Goal: Information Seeking & Learning: Learn about a topic

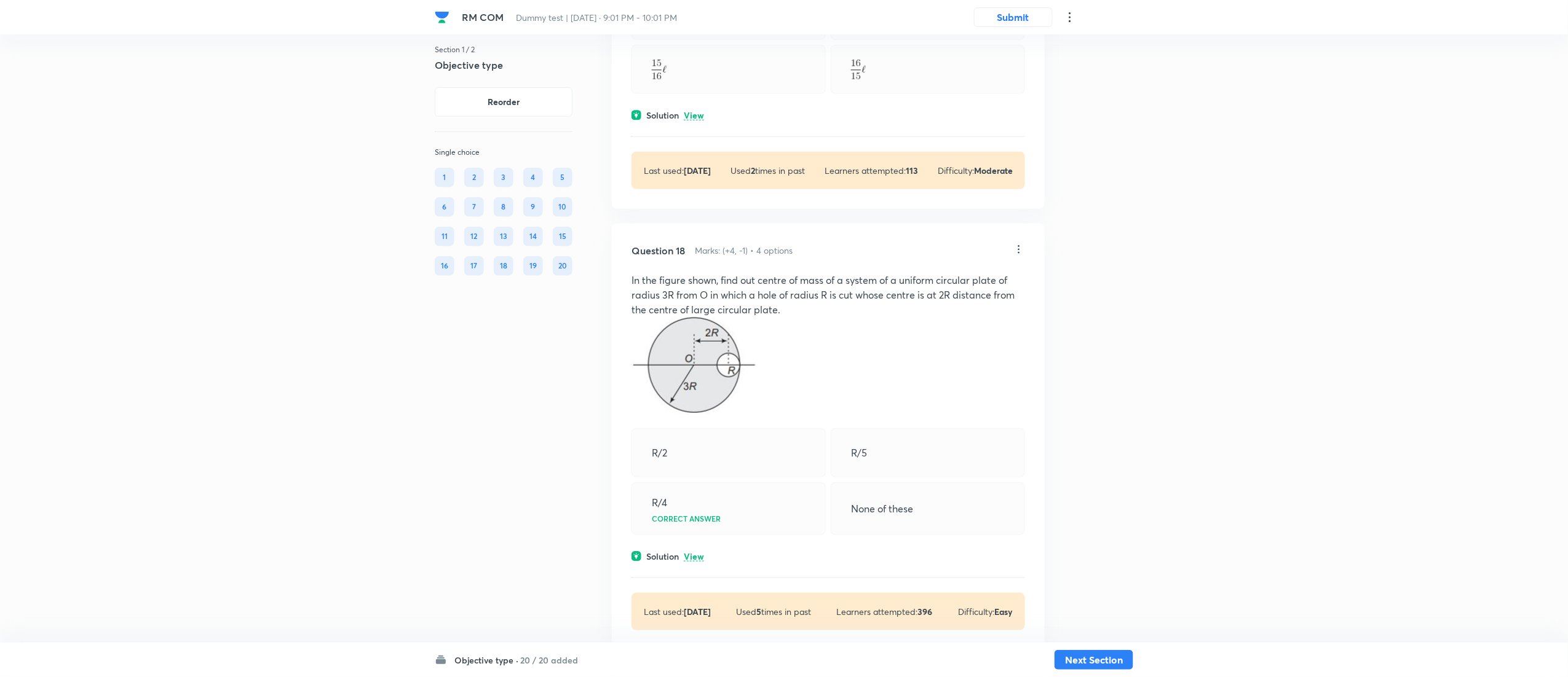
scroll to position [8385, 0]
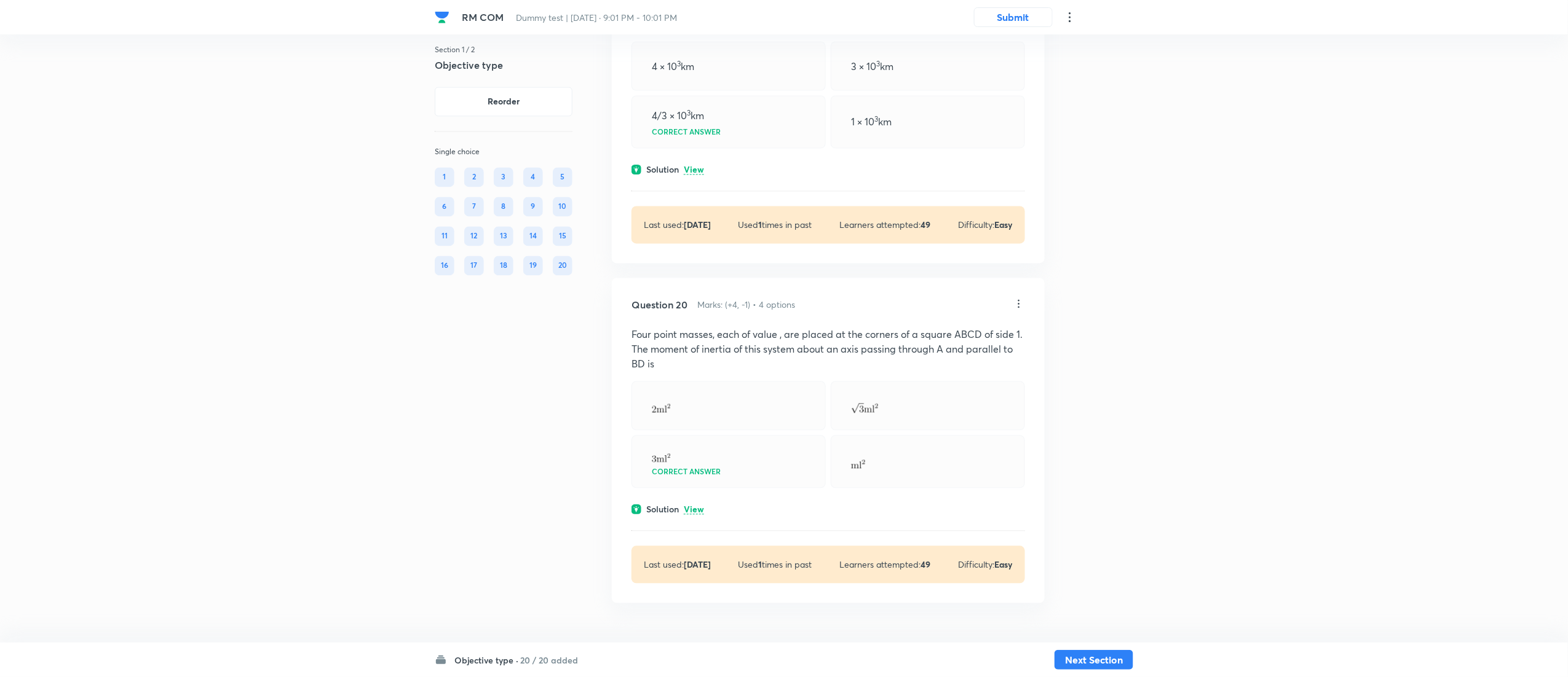
click at [697, 506] on p "View" at bounding box center [694, 510] width 20 height 9
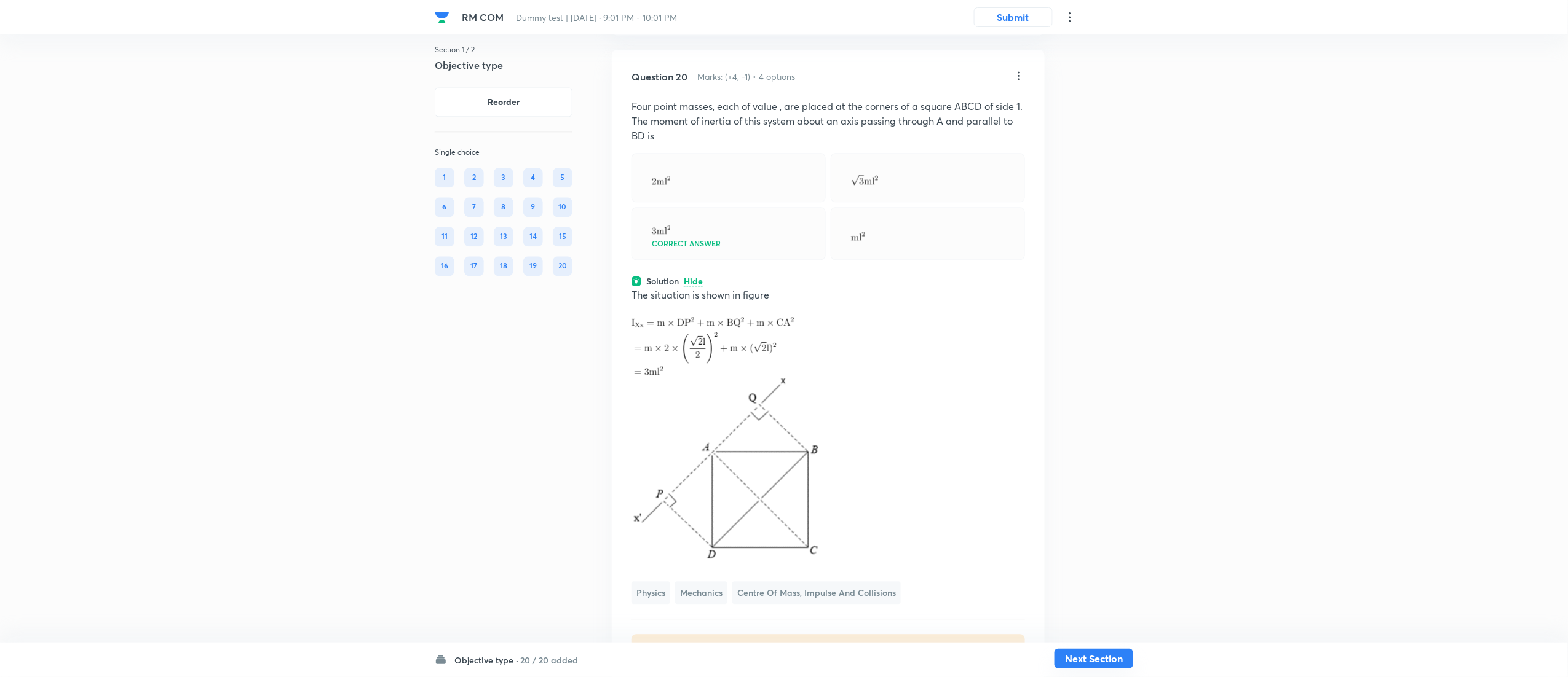
click at [1117, 665] on button "Next Section" at bounding box center [1094, 659] width 79 height 19
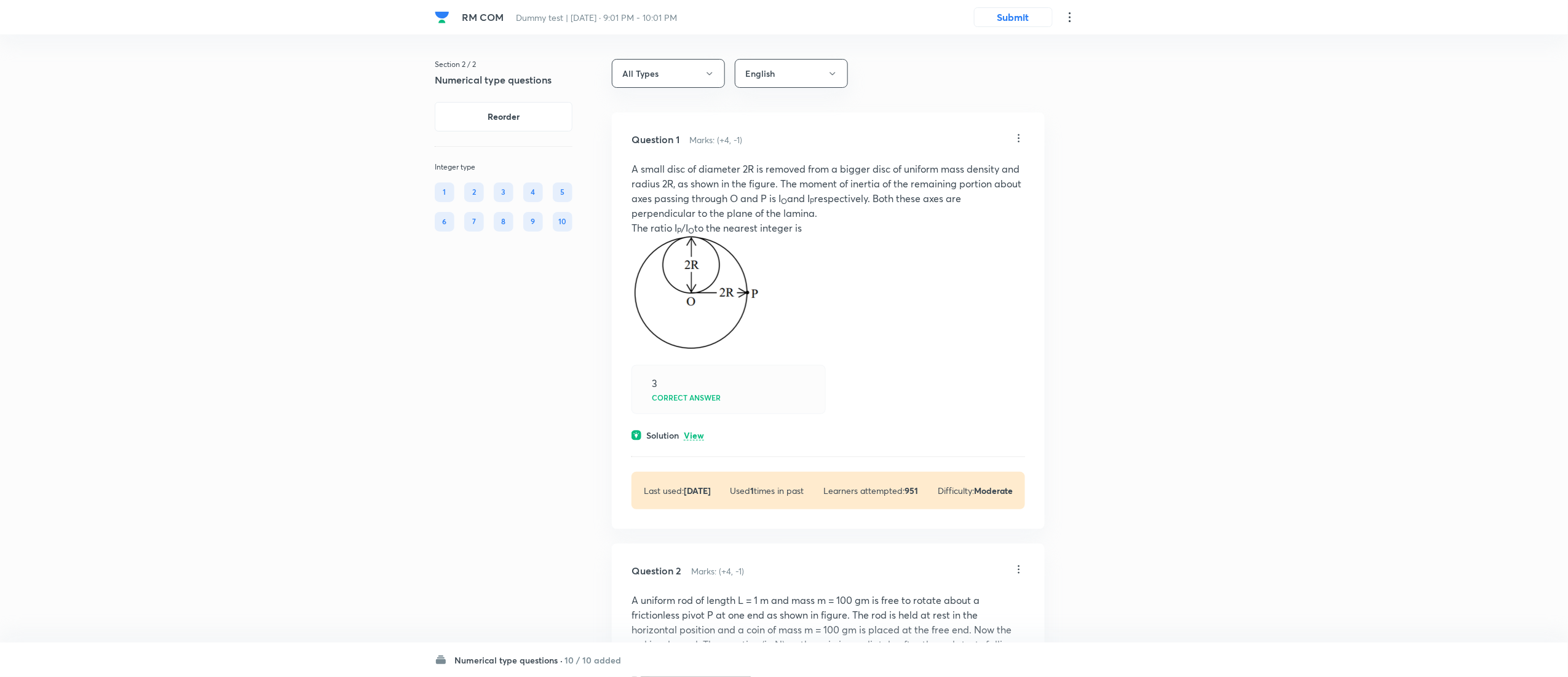
click at [703, 437] on p "View" at bounding box center [694, 436] width 20 height 9
click at [704, 169] on p "A small disc of diameter 2R is removed from a bigger disc of uniform mass densi…" at bounding box center [828, 191] width 394 height 59
click at [692, 324] on img at bounding box center [696, 293] width 129 height 116
click at [701, 186] on p "A small disc of diameter 2R is removed from a bigger disc of uniform mass densi…" at bounding box center [828, 191] width 394 height 59
click at [699, 249] on img at bounding box center [696, 293] width 129 height 116
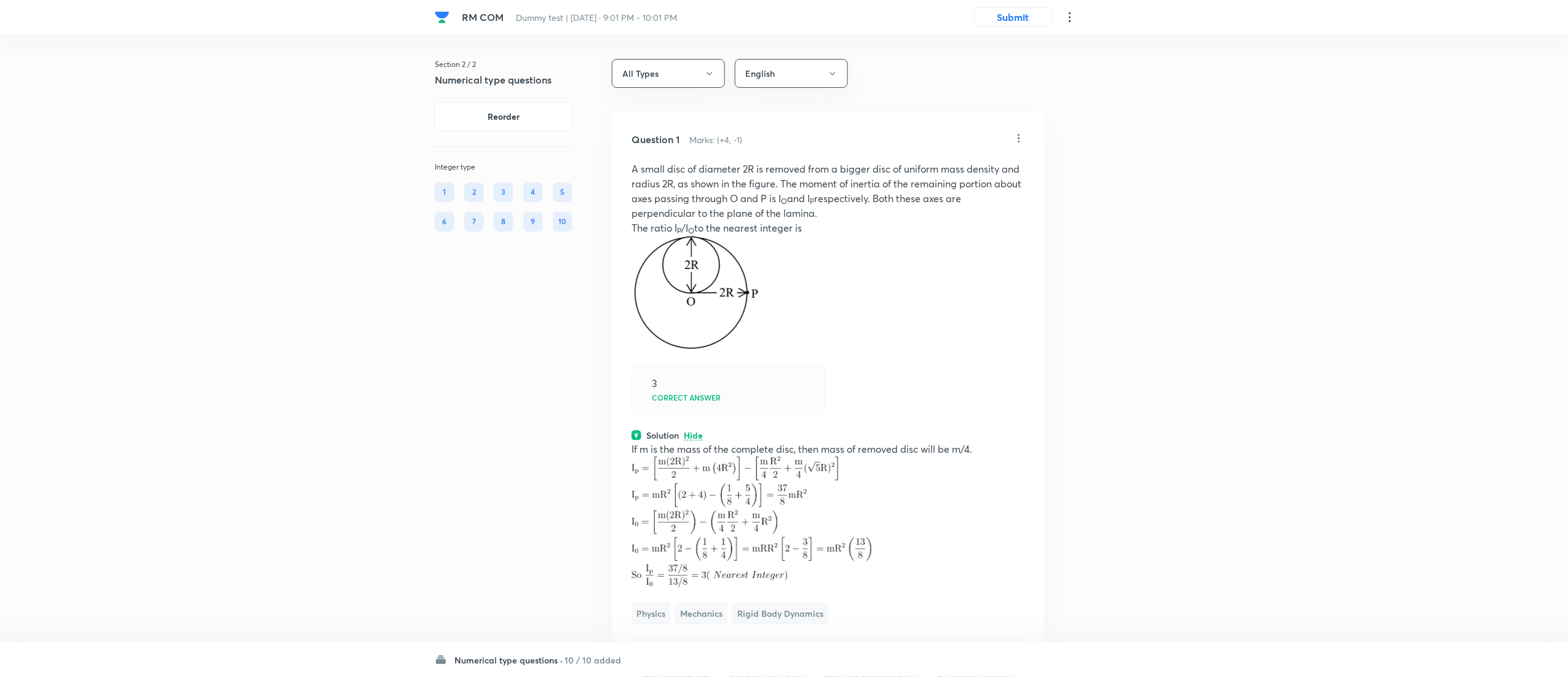
scroll to position [3633, 0]
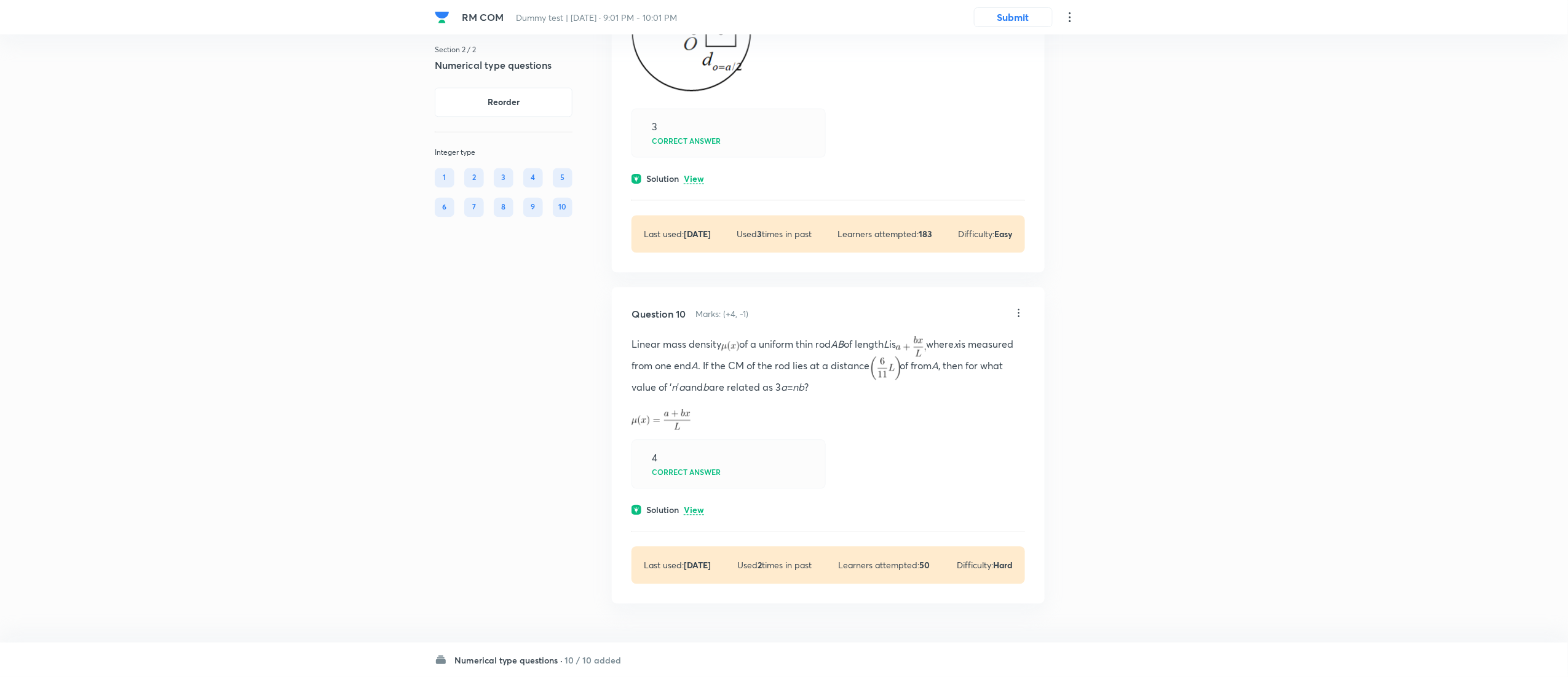
click at [699, 510] on p "View" at bounding box center [694, 510] width 20 height 9
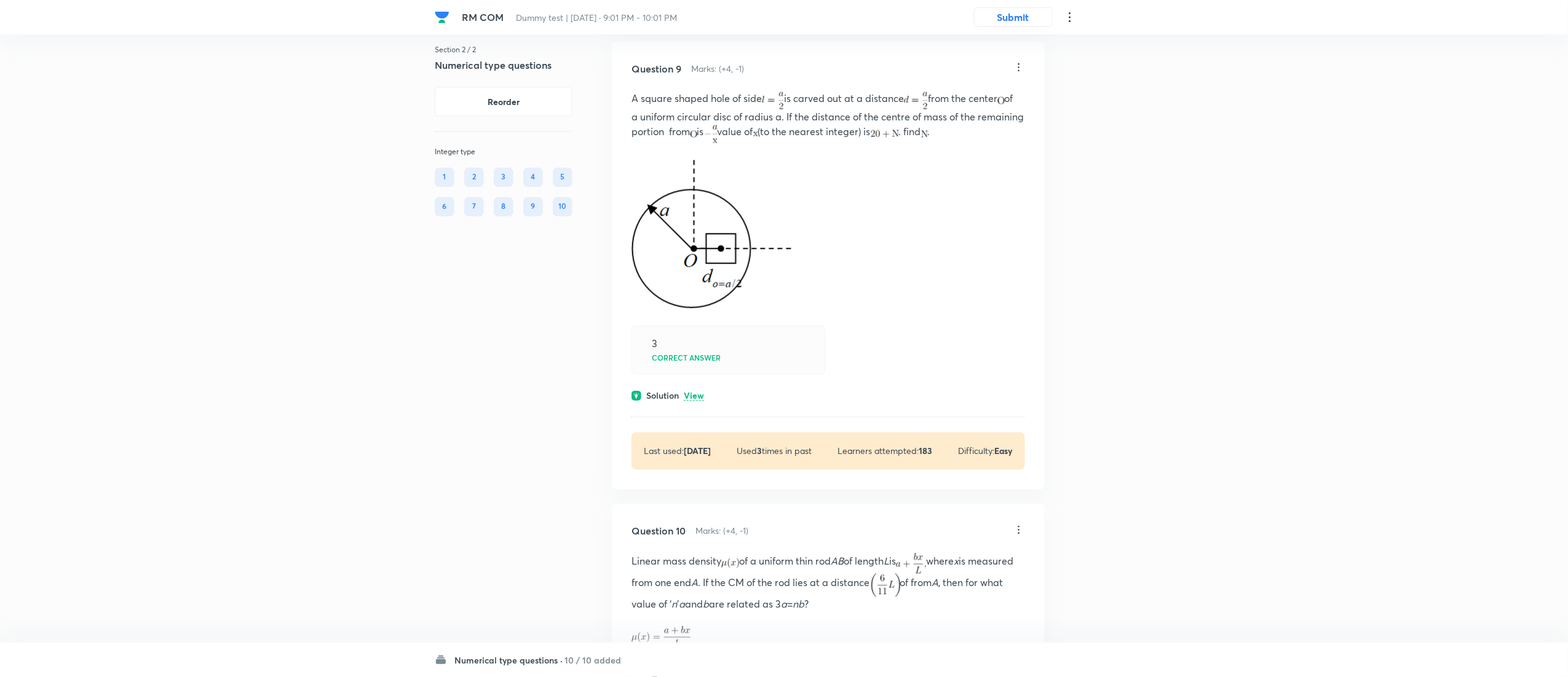
scroll to position [3365, 0]
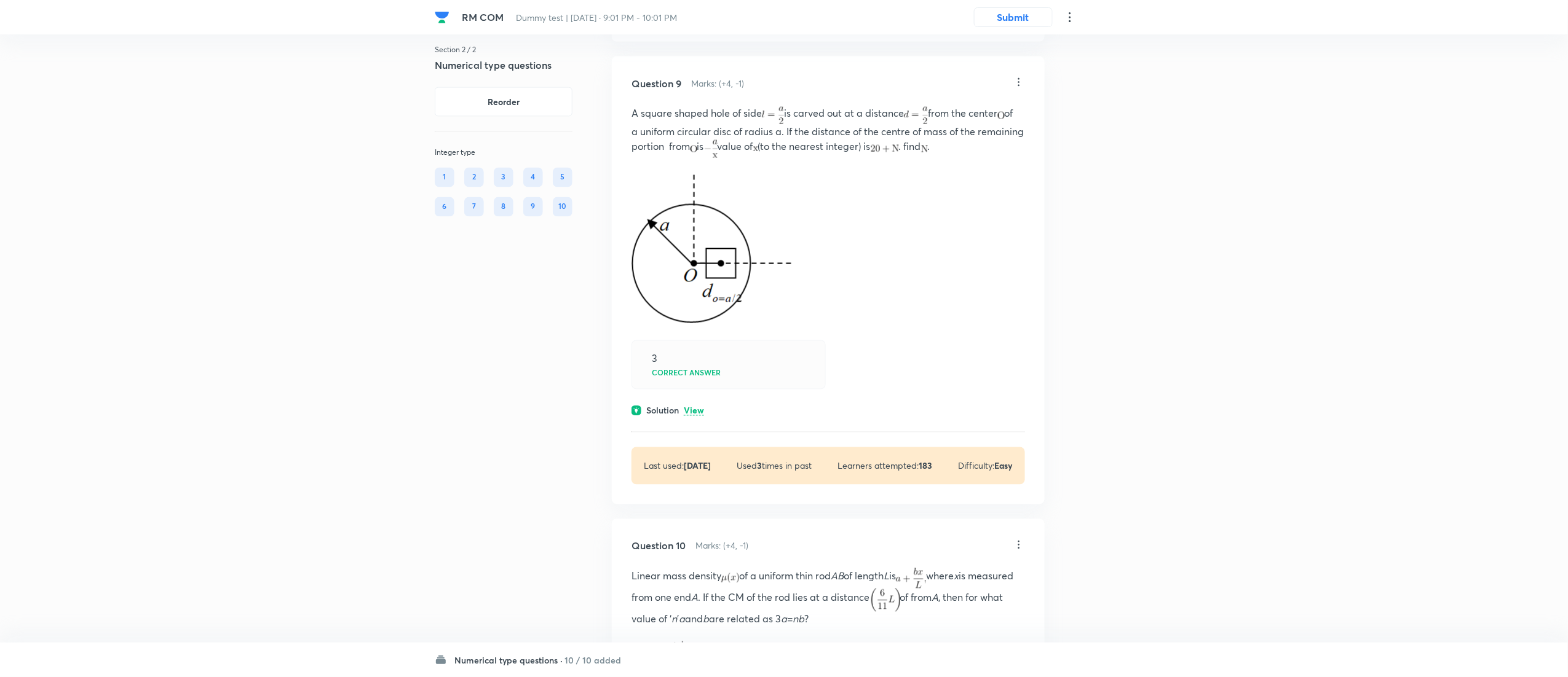
click at [704, 415] on div "Solution View" at bounding box center [828, 411] width 394 height 13
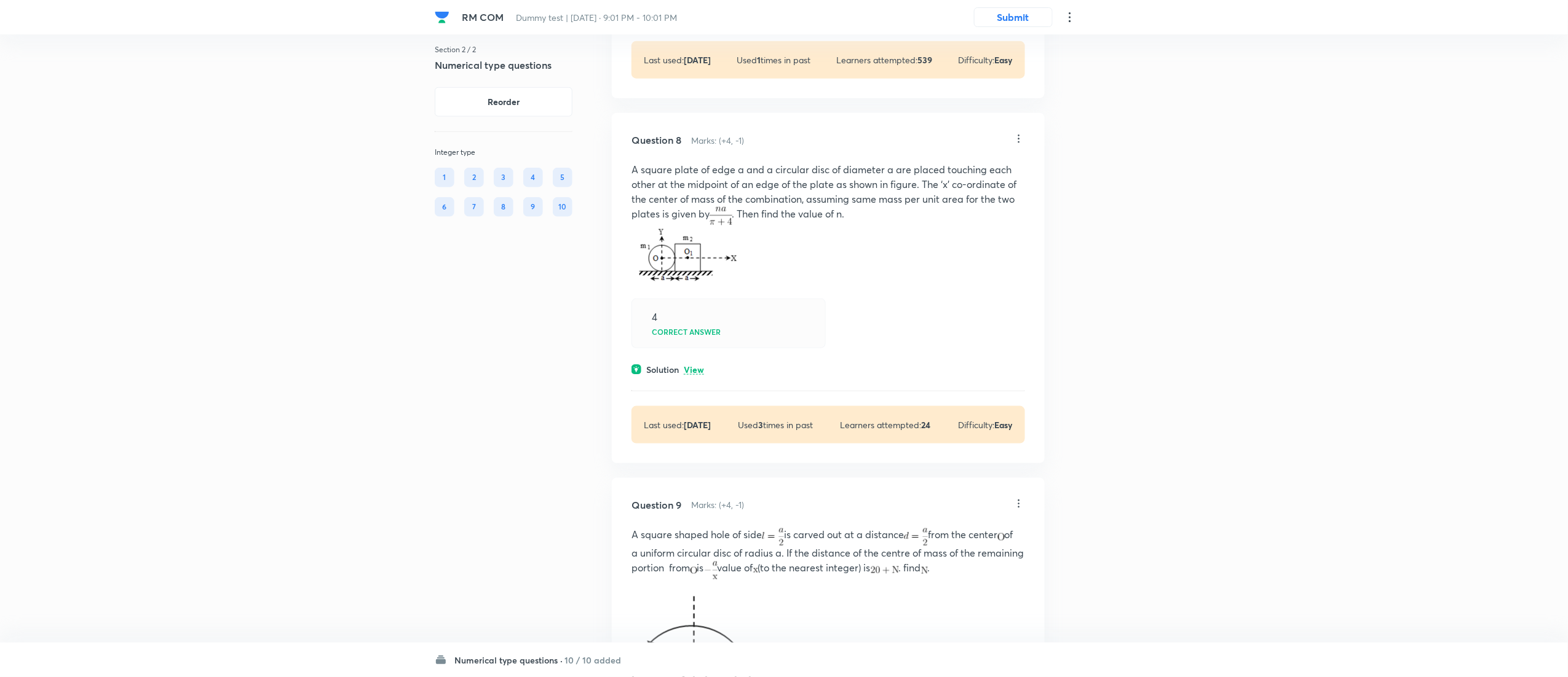
scroll to position [2898, 0]
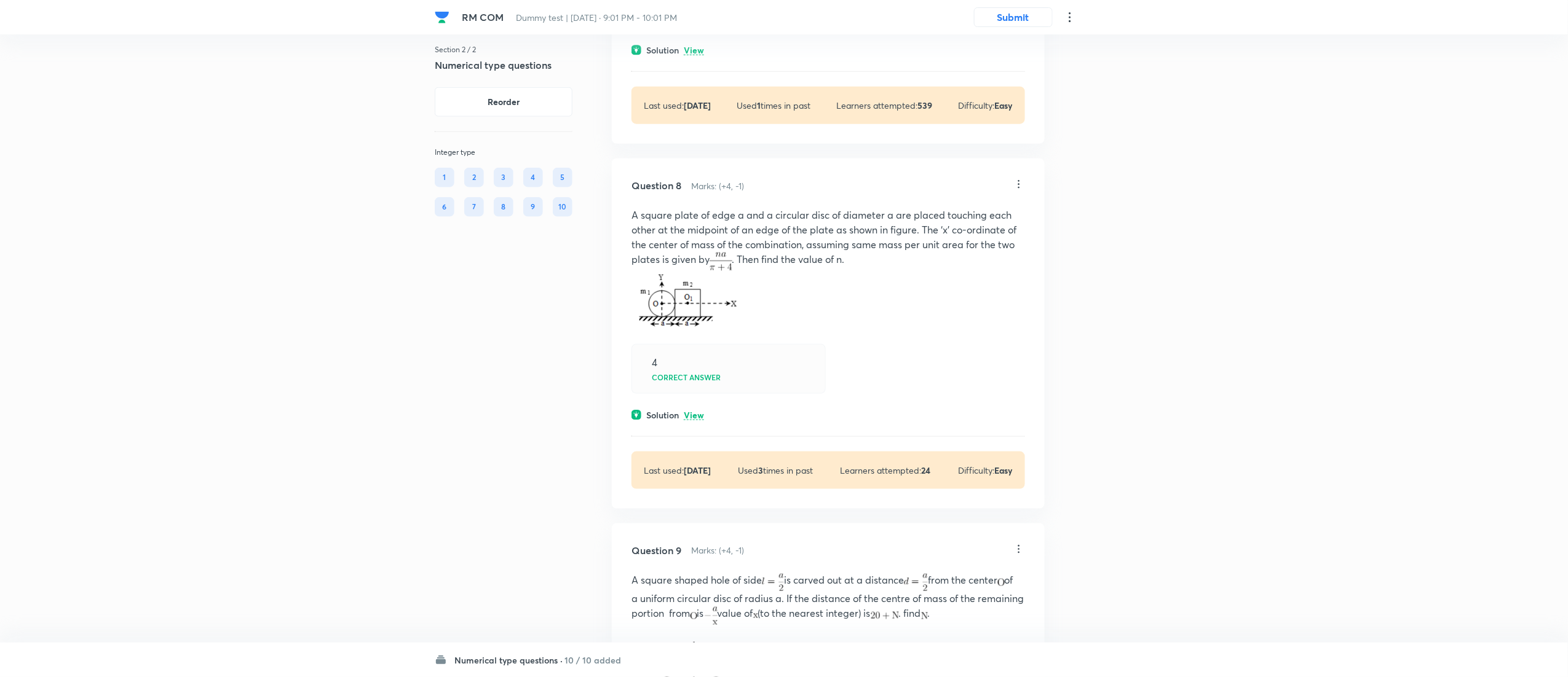
click at [702, 417] on p "View" at bounding box center [694, 415] width 20 height 9
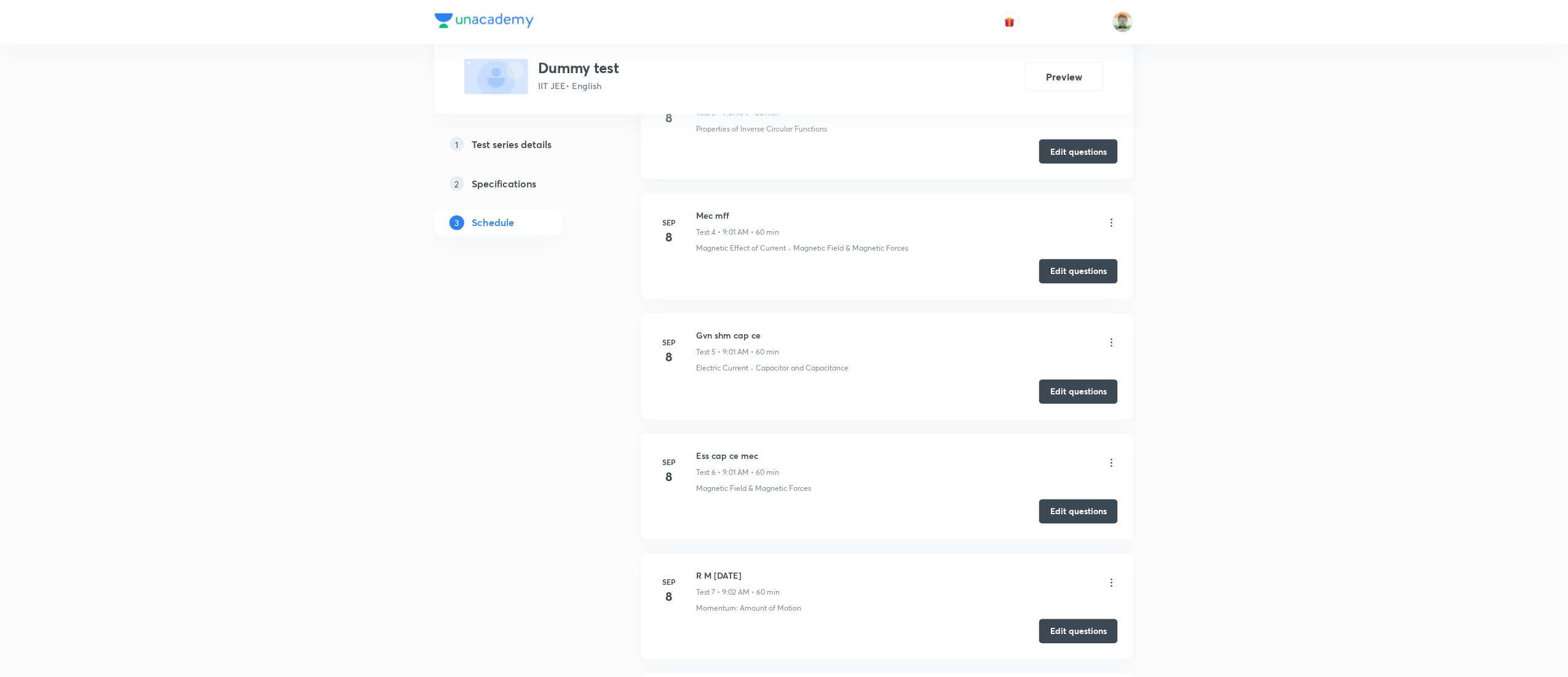
scroll to position [1331, 0]
click at [1067, 401] on button "Edit questions" at bounding box center [1078, 389] width 79 height 25
click at [1052, 513] on button "Edit questions" at bounding box center [1078, 509] width 79 height 25
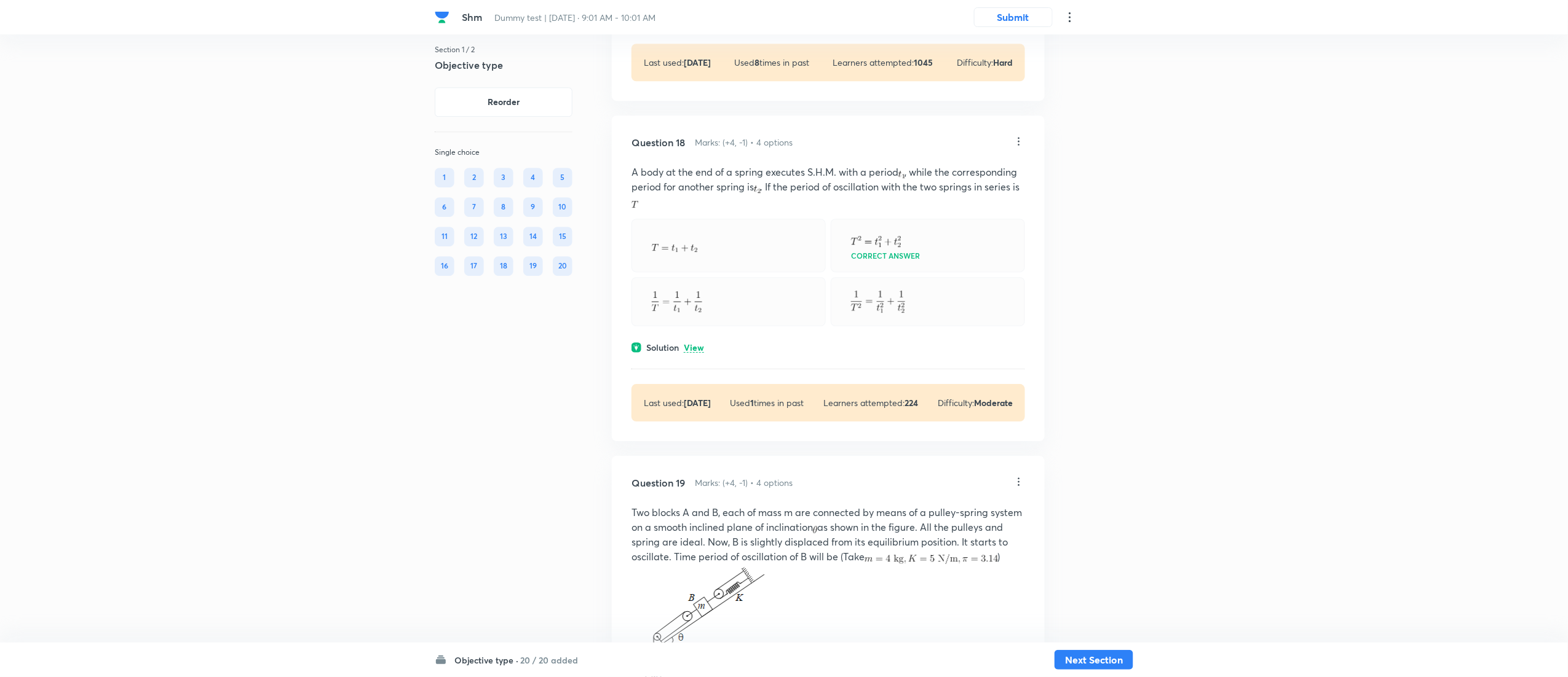
scroll to position [7291, 0]
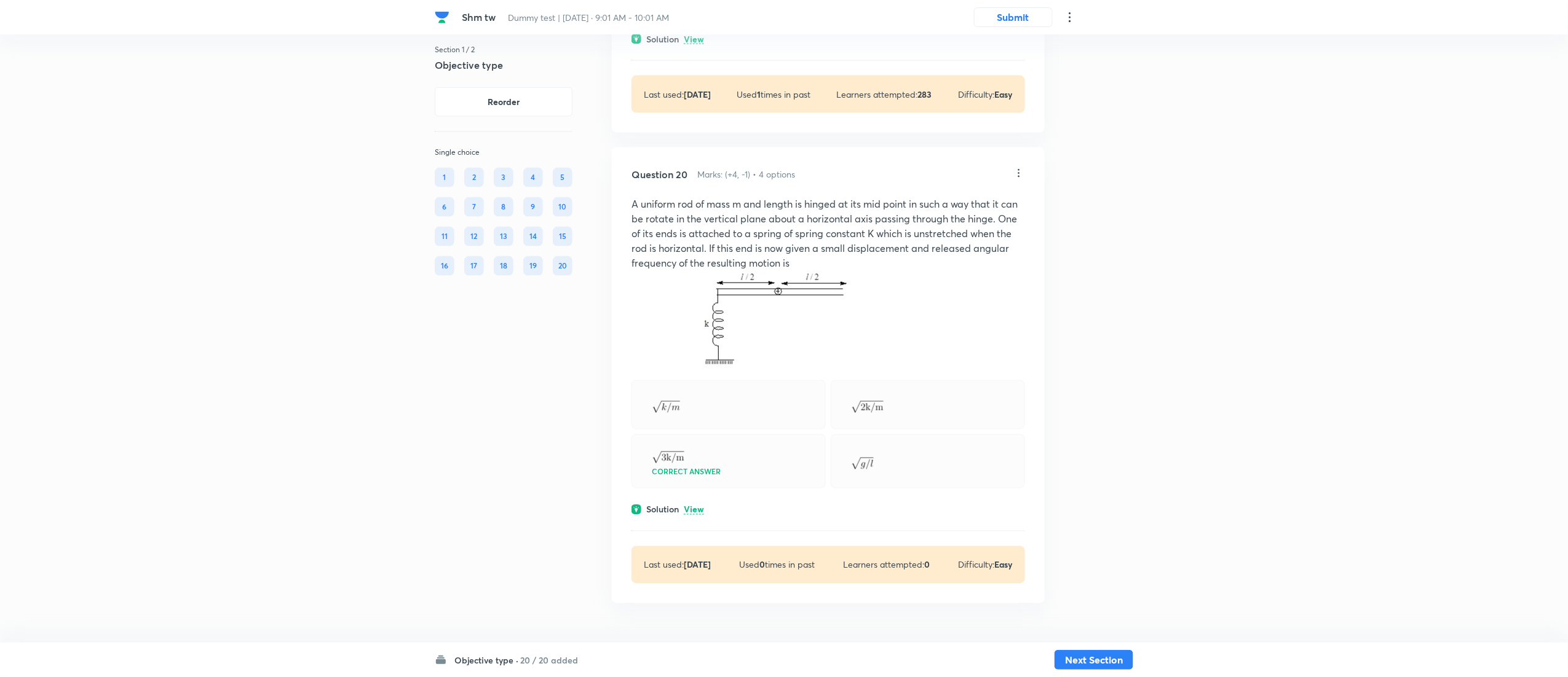
scroll to position [7987, 0]
click at [695, 510] on p "View" at bounding box center [694, 510] width 20 height 9
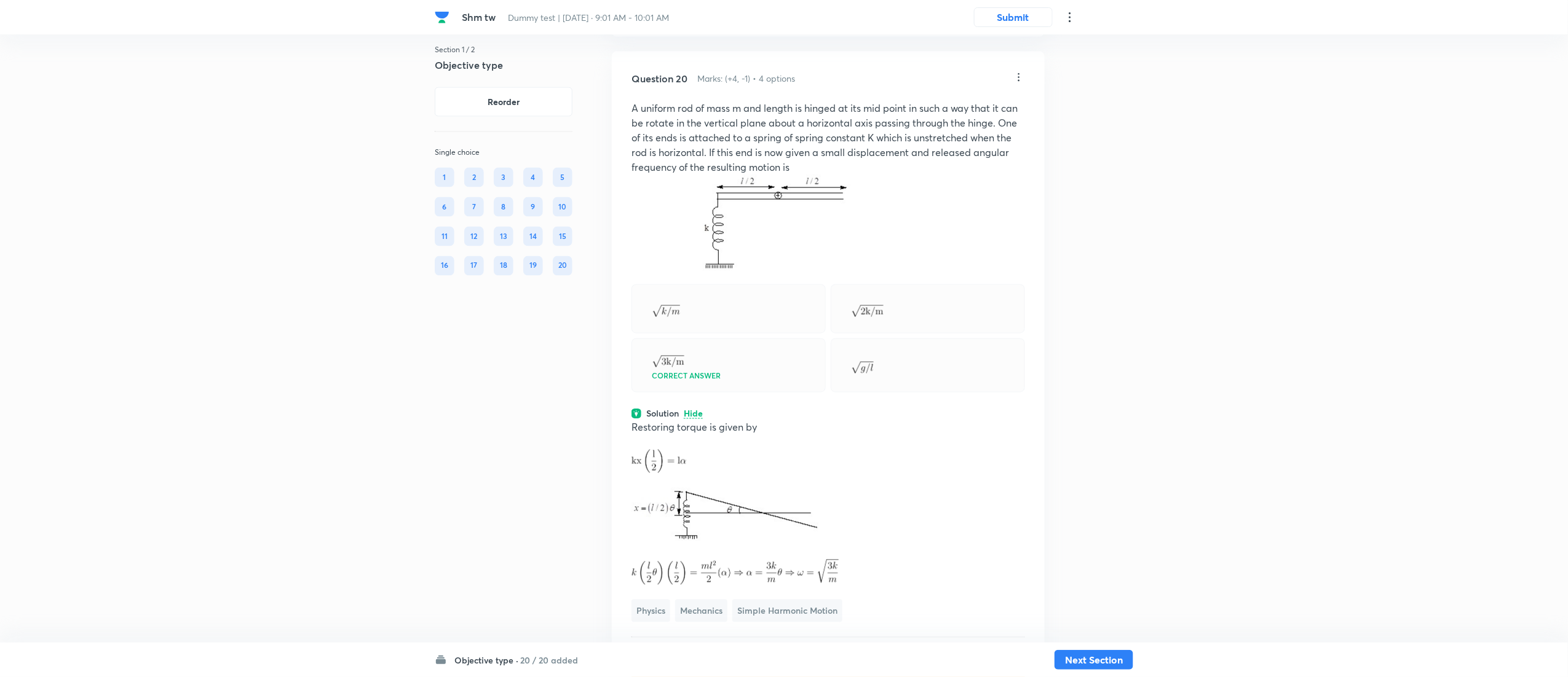
click at [695, 419] on p "Hide" at bounding box center [693, 414] width 19 height 9
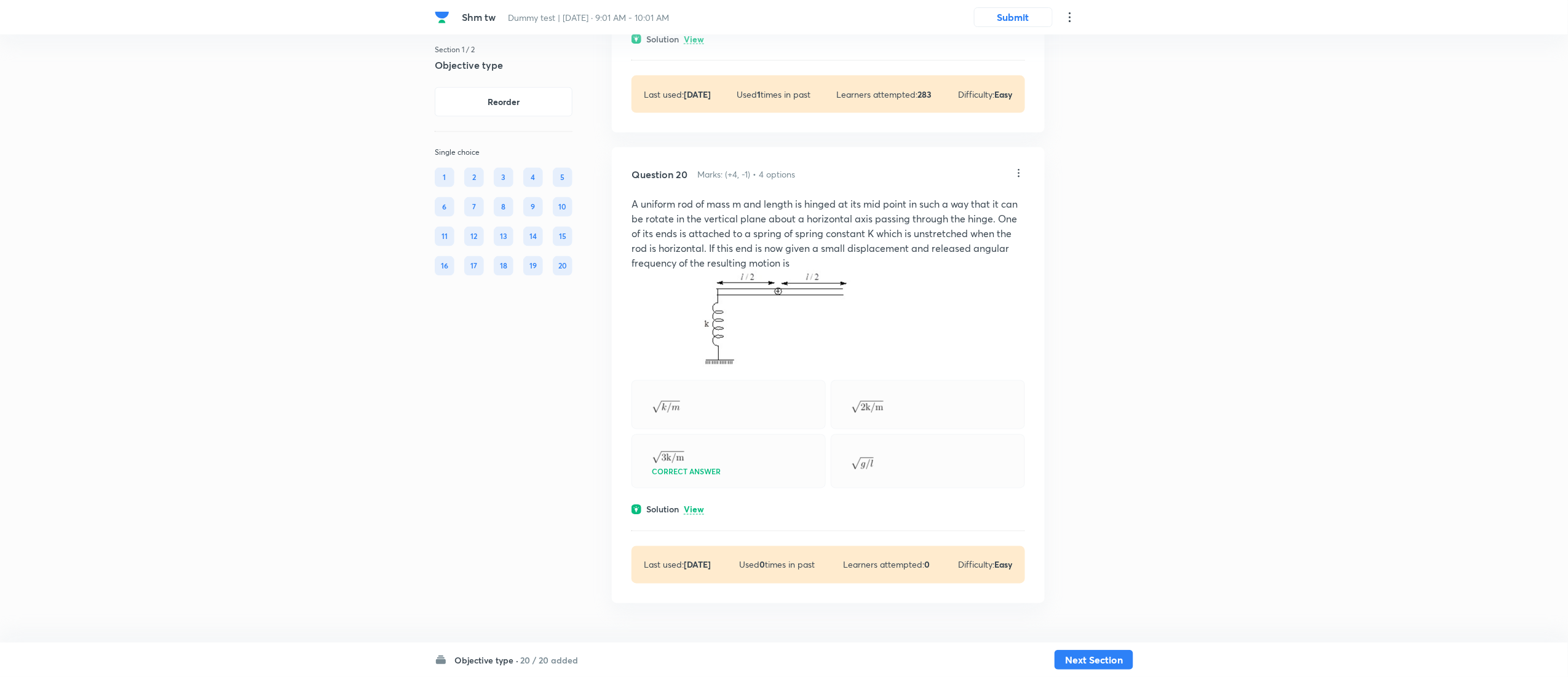
click at [695, 510] on p "View" at bounding box center [694, 510] width 20 height 9
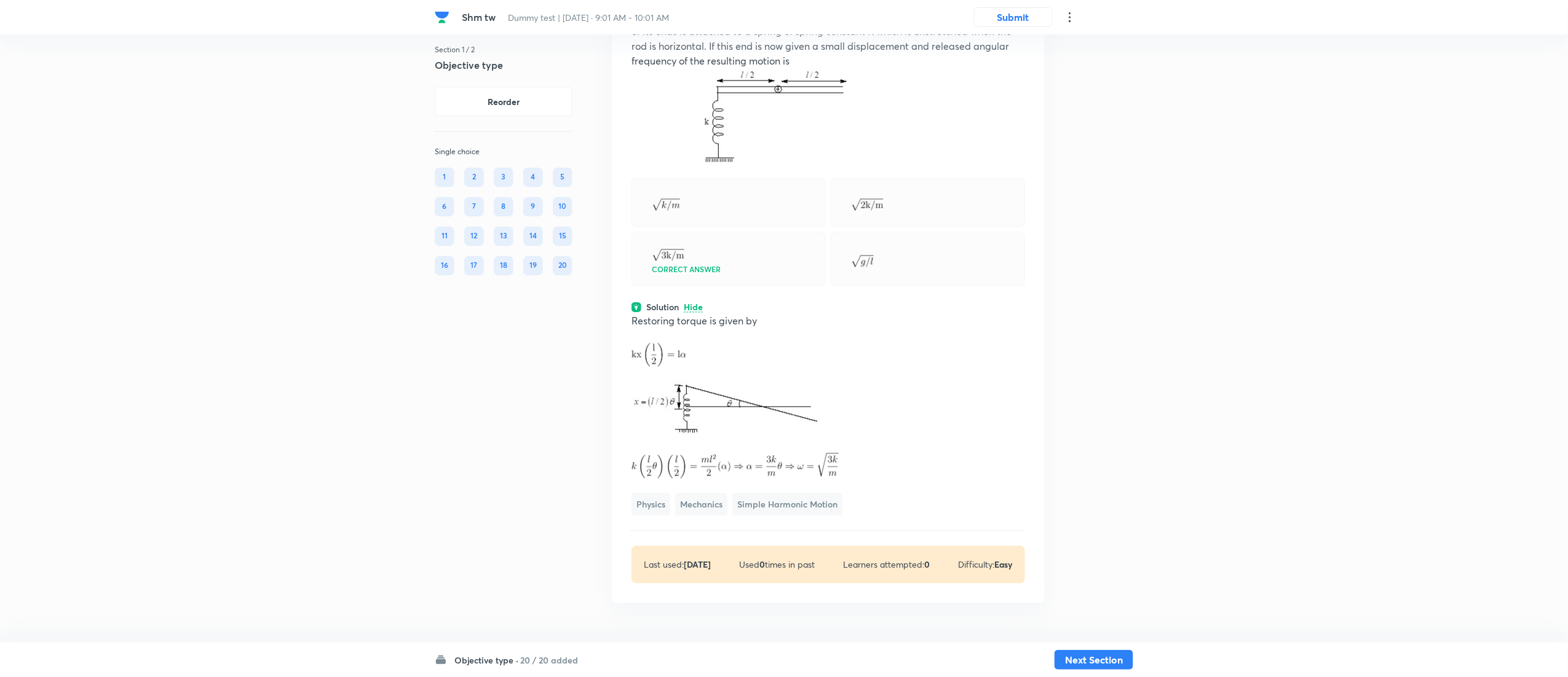
scroll to position [8008, 0]
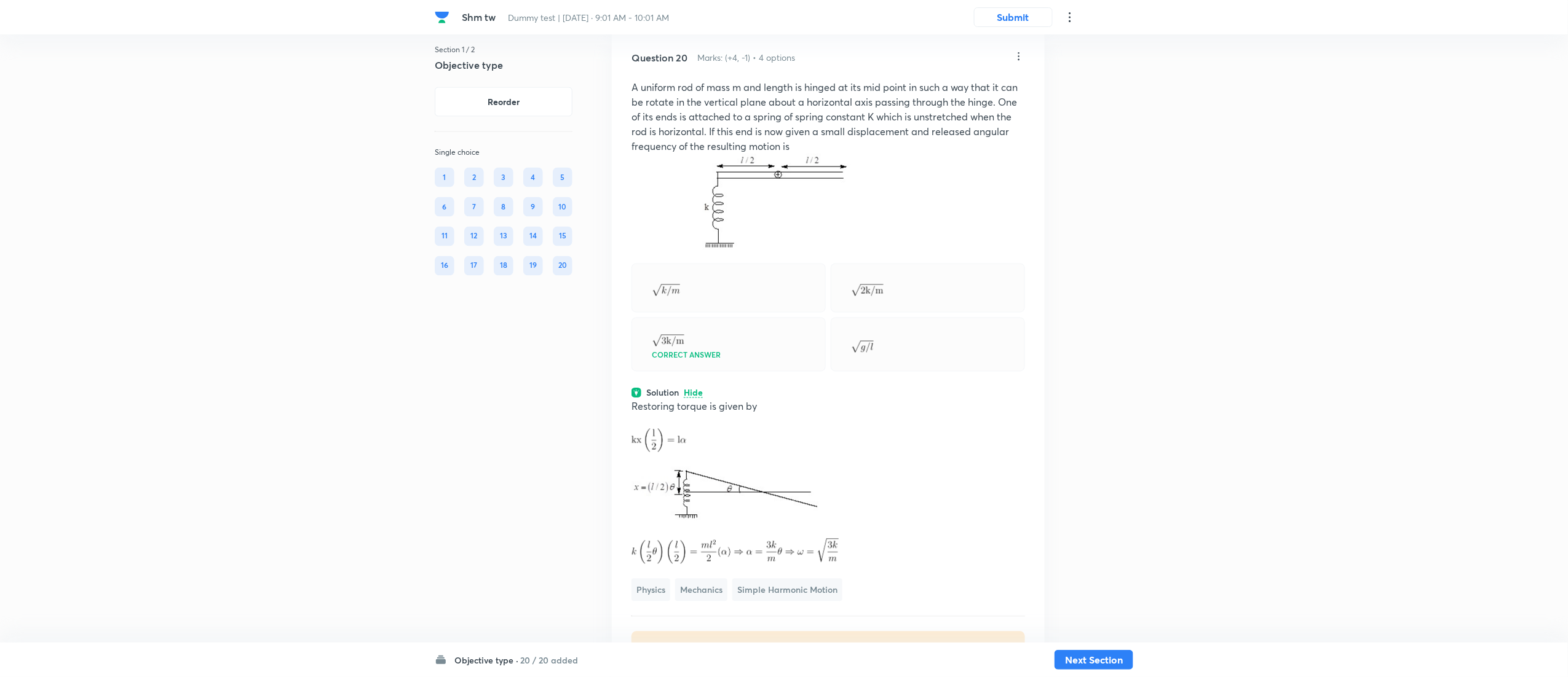
click at [647, 313] on div at bounding box center [728, 288] width 194 height 49
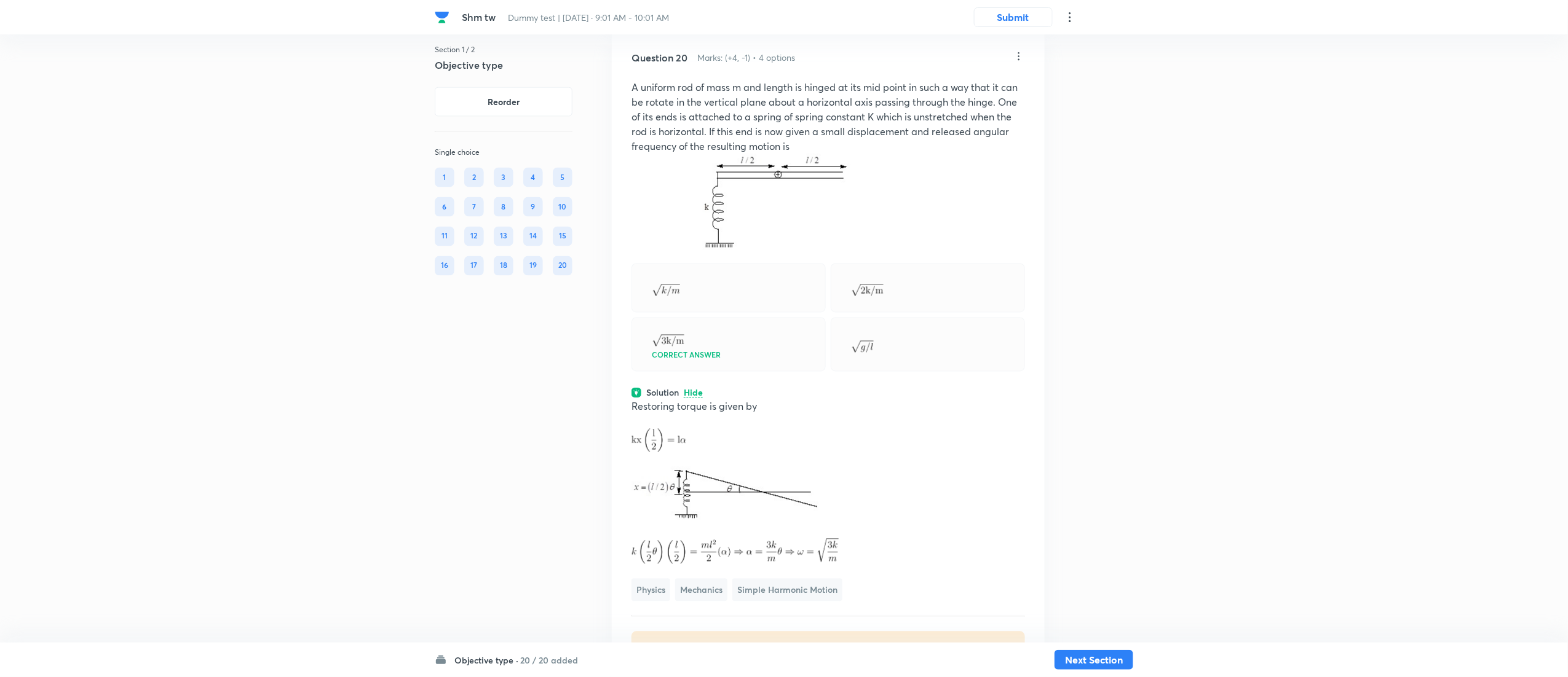
click at [647, 313] on div at bounding box center [728, 288] width 194 height 49
click at [834, 154] on p "A uniform rod of mass m and length is hinged at its mid point in such a way tha…" at bounding box center [828, 117] width 394 height 74
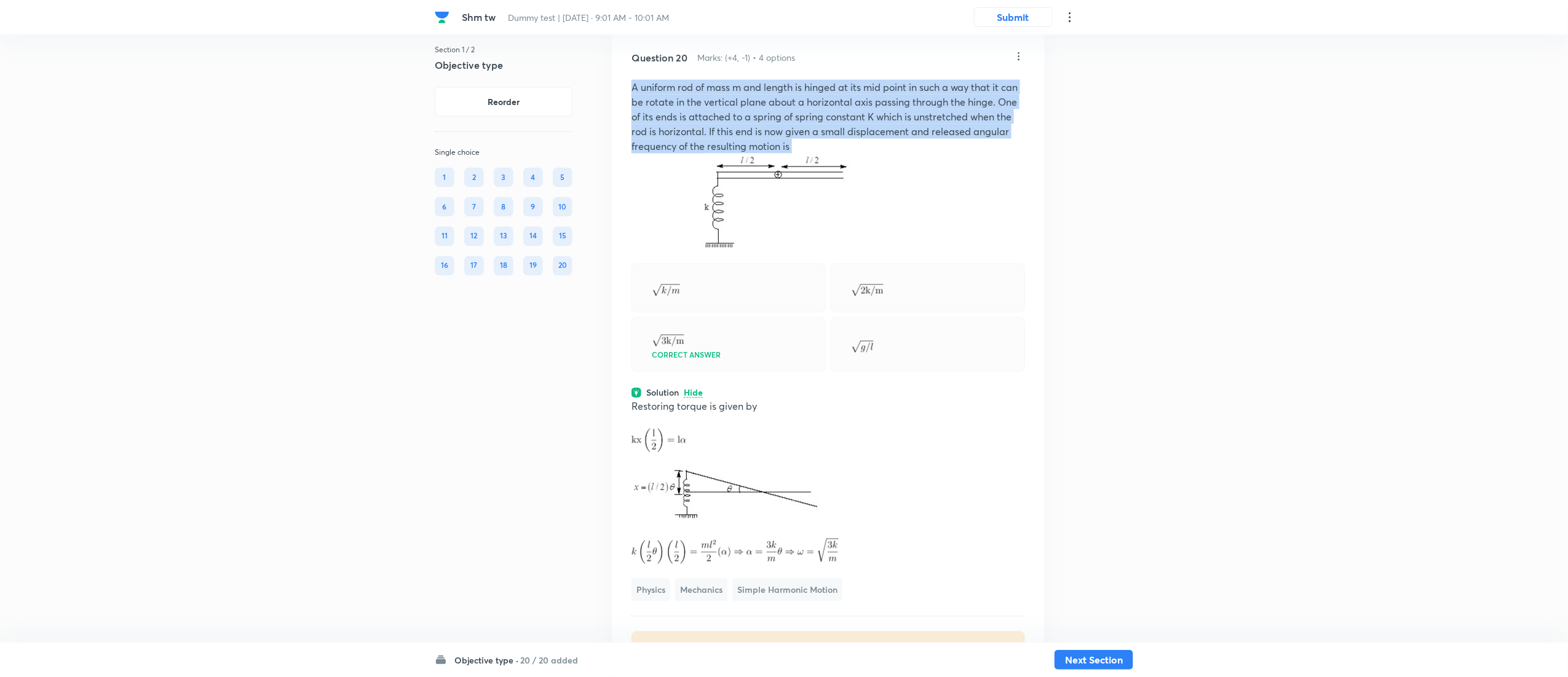
click at [834, 154] on p "A uniform rod of mass m and length is hinged at its mid point in such a way tha…" at bounding box center [828, 117] width 394 height 74
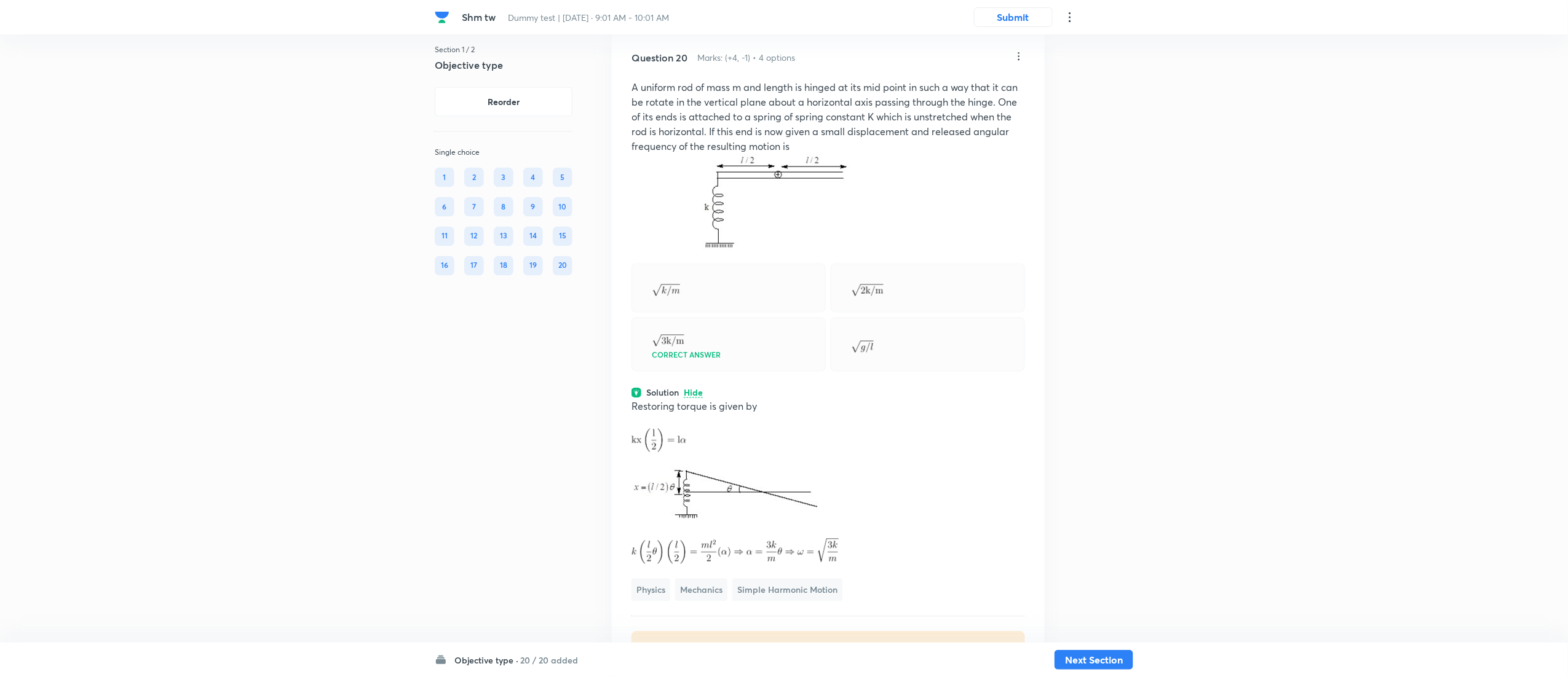
click at [834, 154] on p "A uniform rod of mass m and length is hinged at its mid point in such a way tha…" at bounding box center [828, 117] width 394 height 74
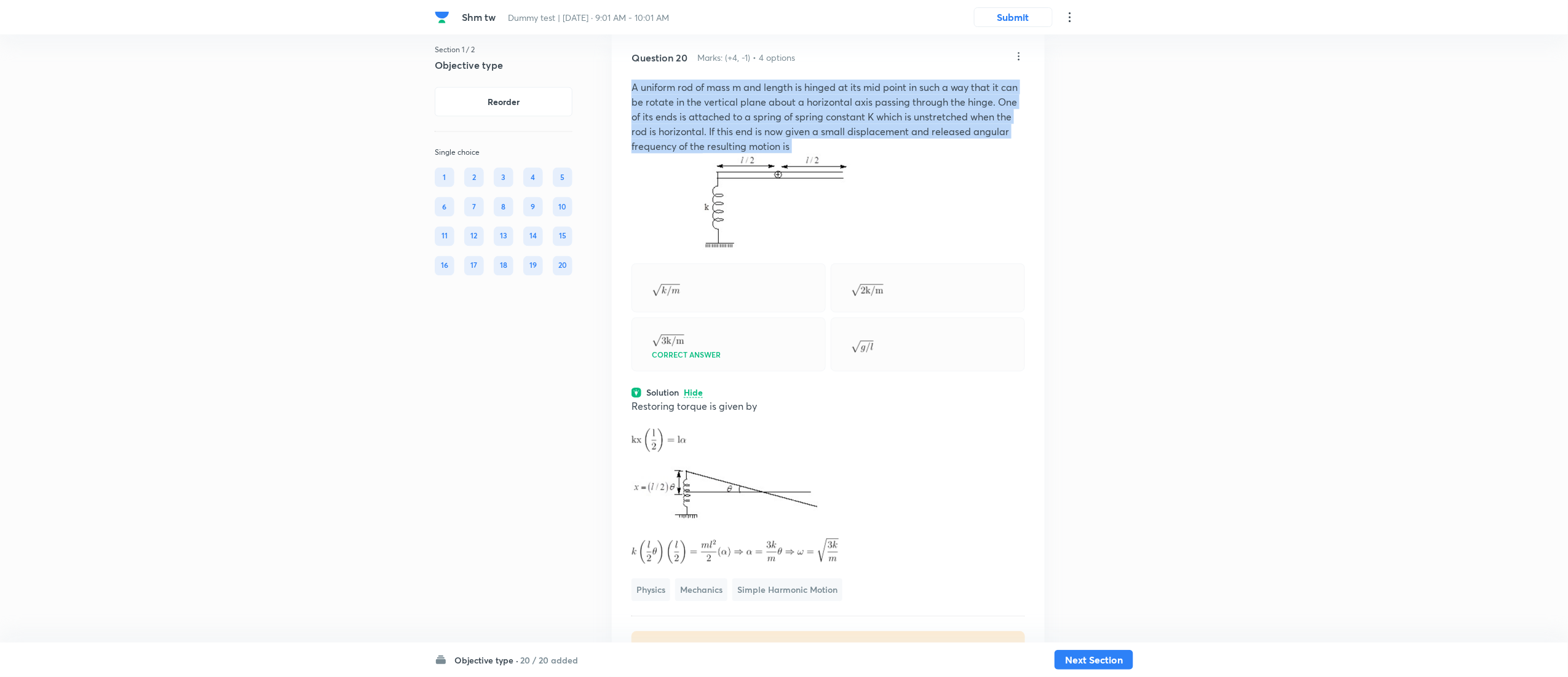
click at [834, 154] on p "A uniform rod of mass m and length is hinged at its mid point in such a way tha…" at bounding box center [828, 117] width 394 height 74
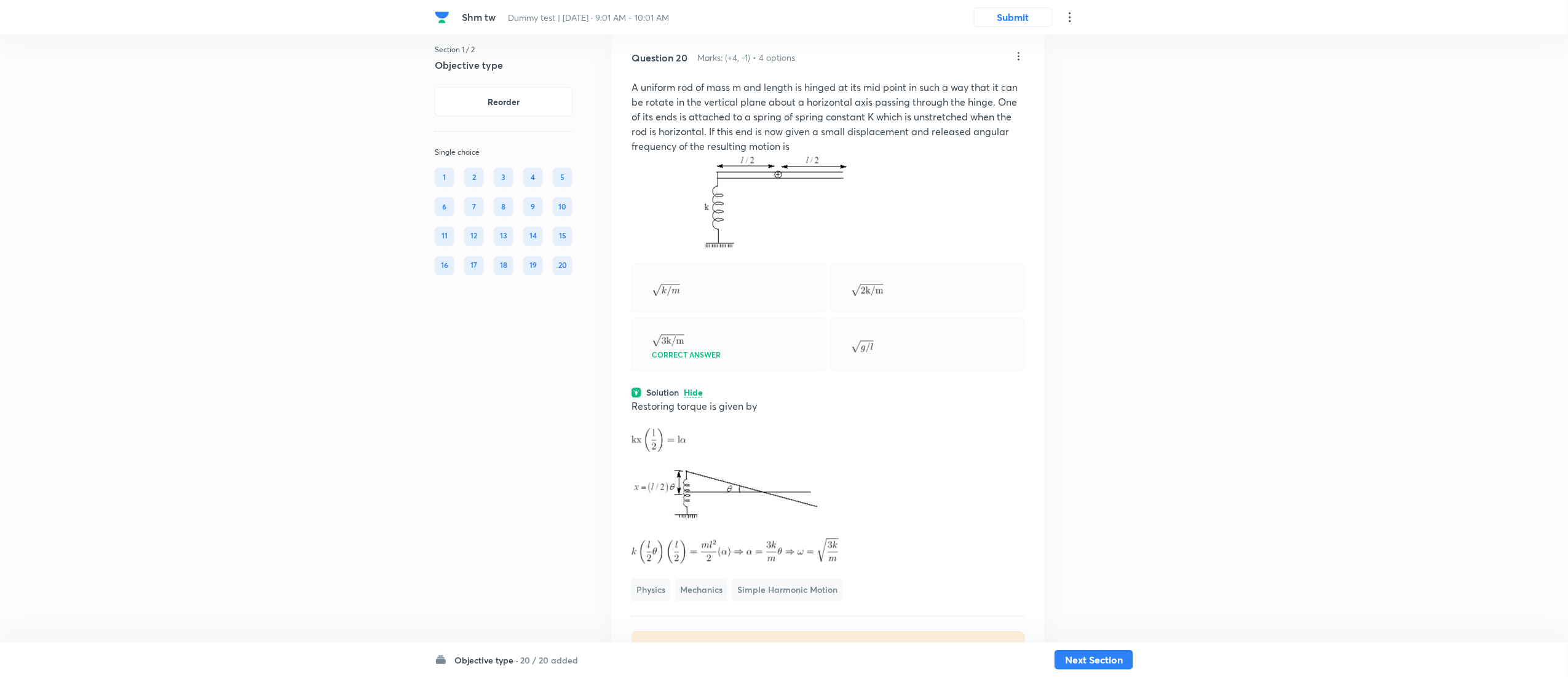
click at [834, 154] on p "A uniform rod of mass m and length is hinged at its mid point in such a way tha…" at bounding box center [828, 117] width 394 height 74
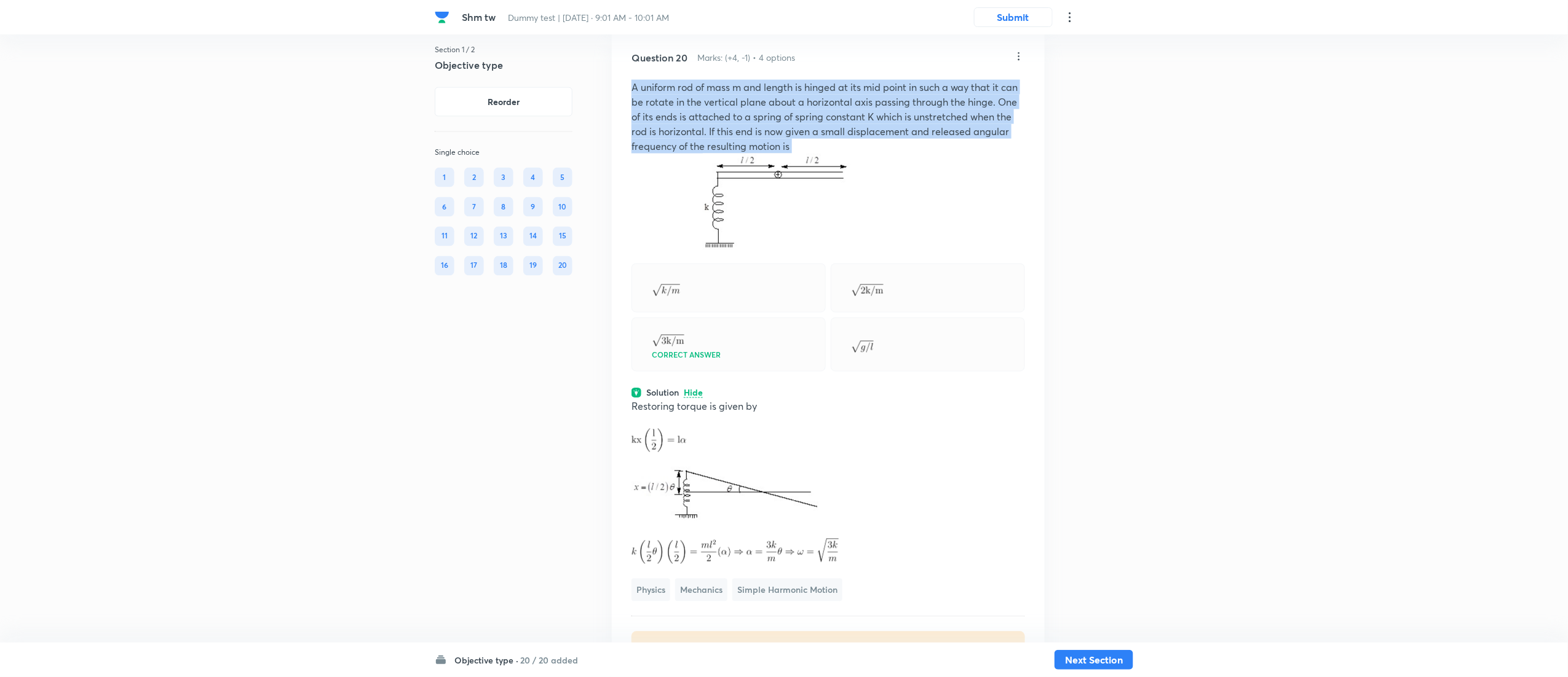
click at [834, 154] on p "A uniform rod of mass m and length is hinged at its mid point in such a way tha…" at bounding box center [828, 117] width 394 height 74
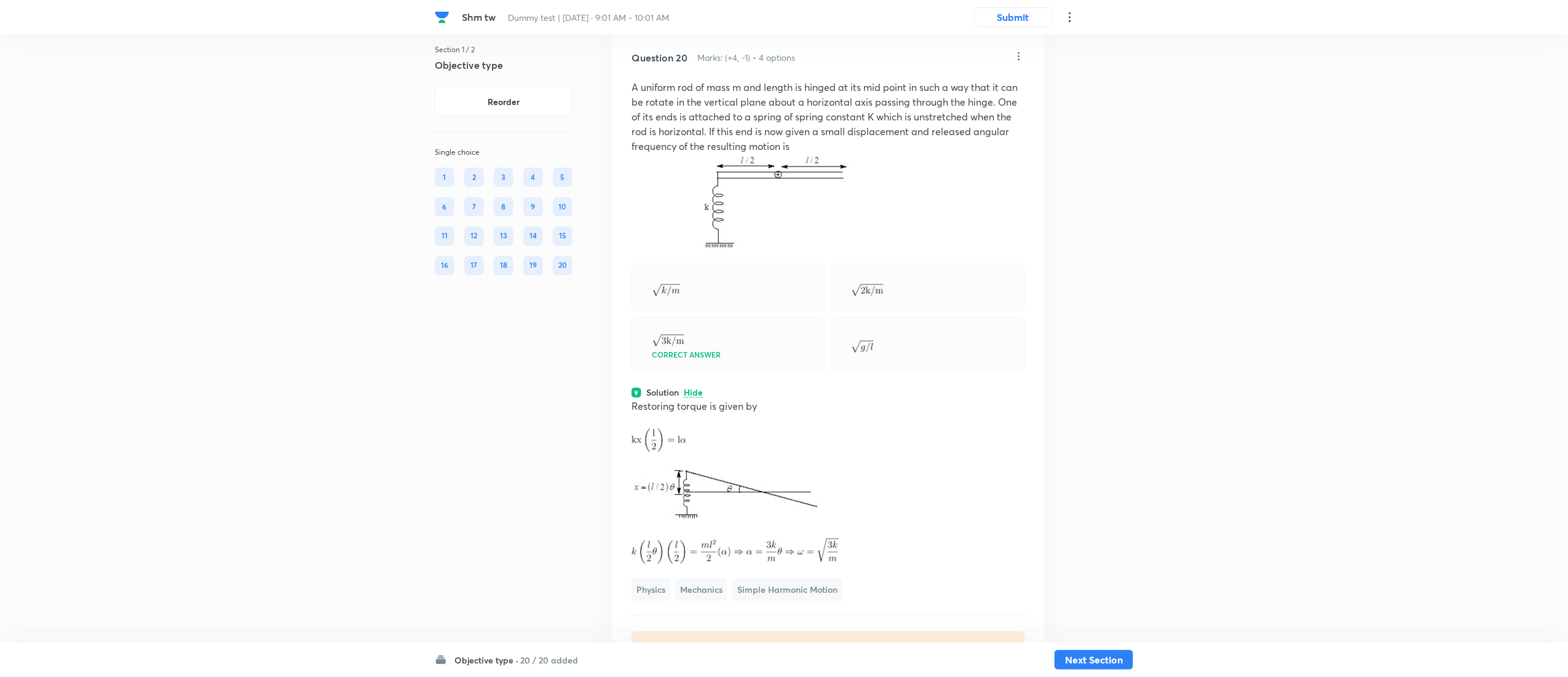
click at [834, 154] on p "A uniform rod of mass m and length is hinged at its mid point in such a way tha…" at bounding box center [828, 117] width 394 height 74
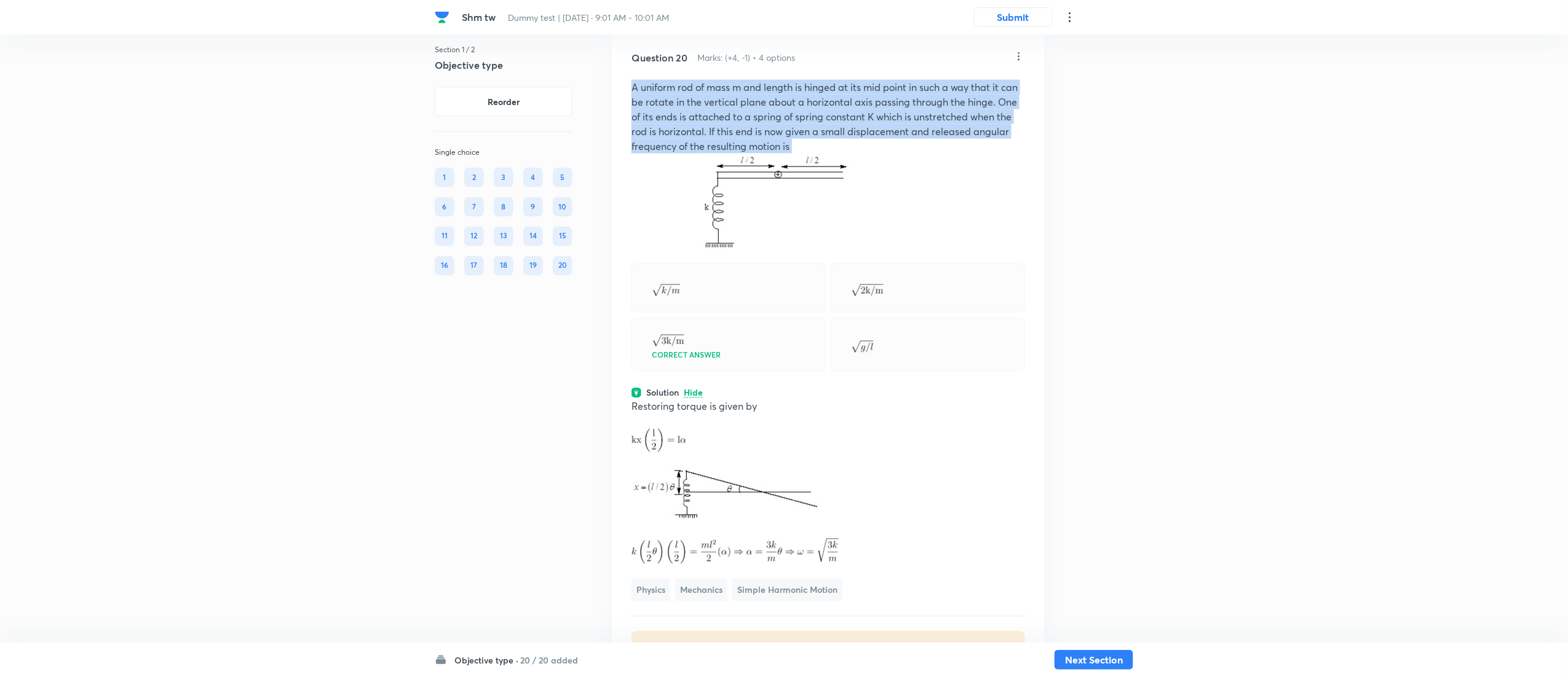
click at [834, 154] on p "A uniform rod of mass m and length is hinged at its mid point in such a way tha…" at bounding box center [828, 117] width 394 height 74
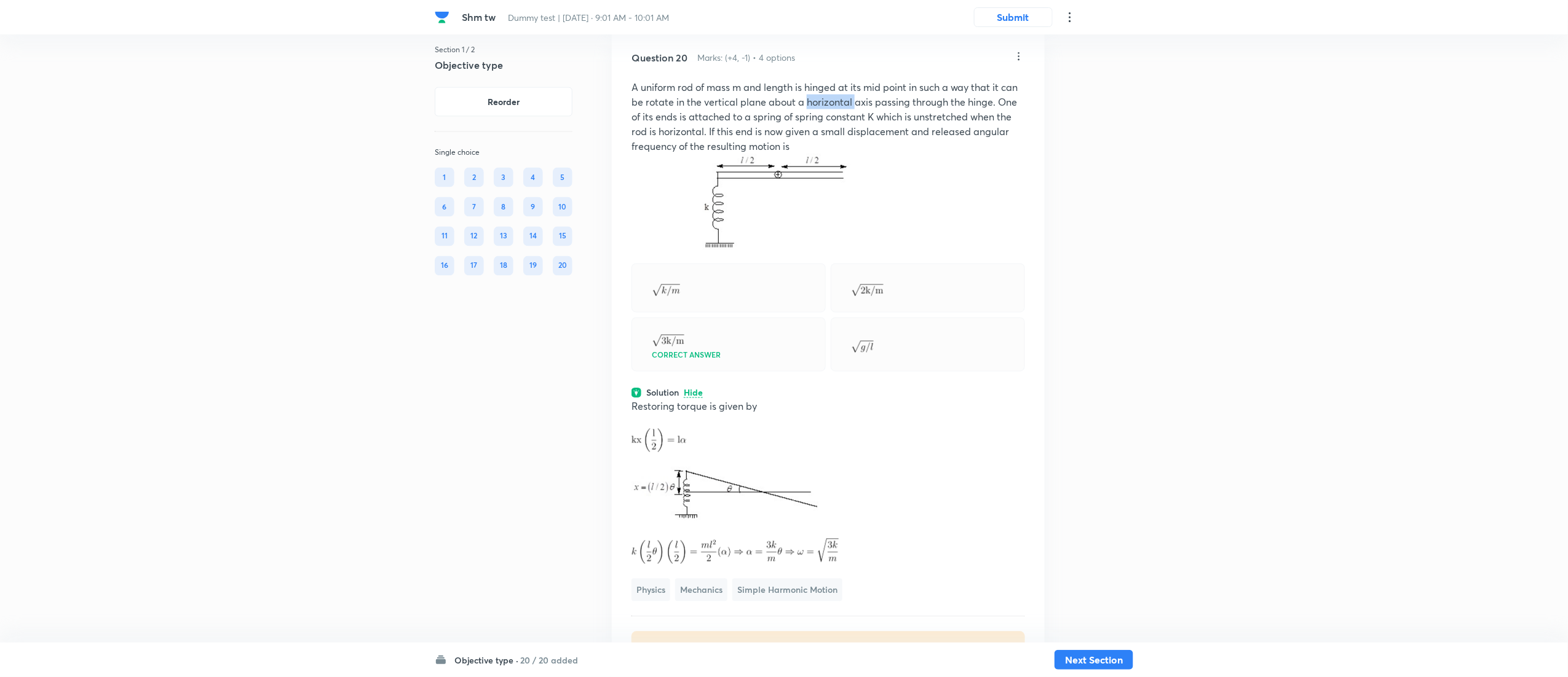
click at [834, 154] on p "A uniform rod of mass m and length is hinged at its mid point in such a way tha…" at bounding box center [828, 117] width 394 height 74
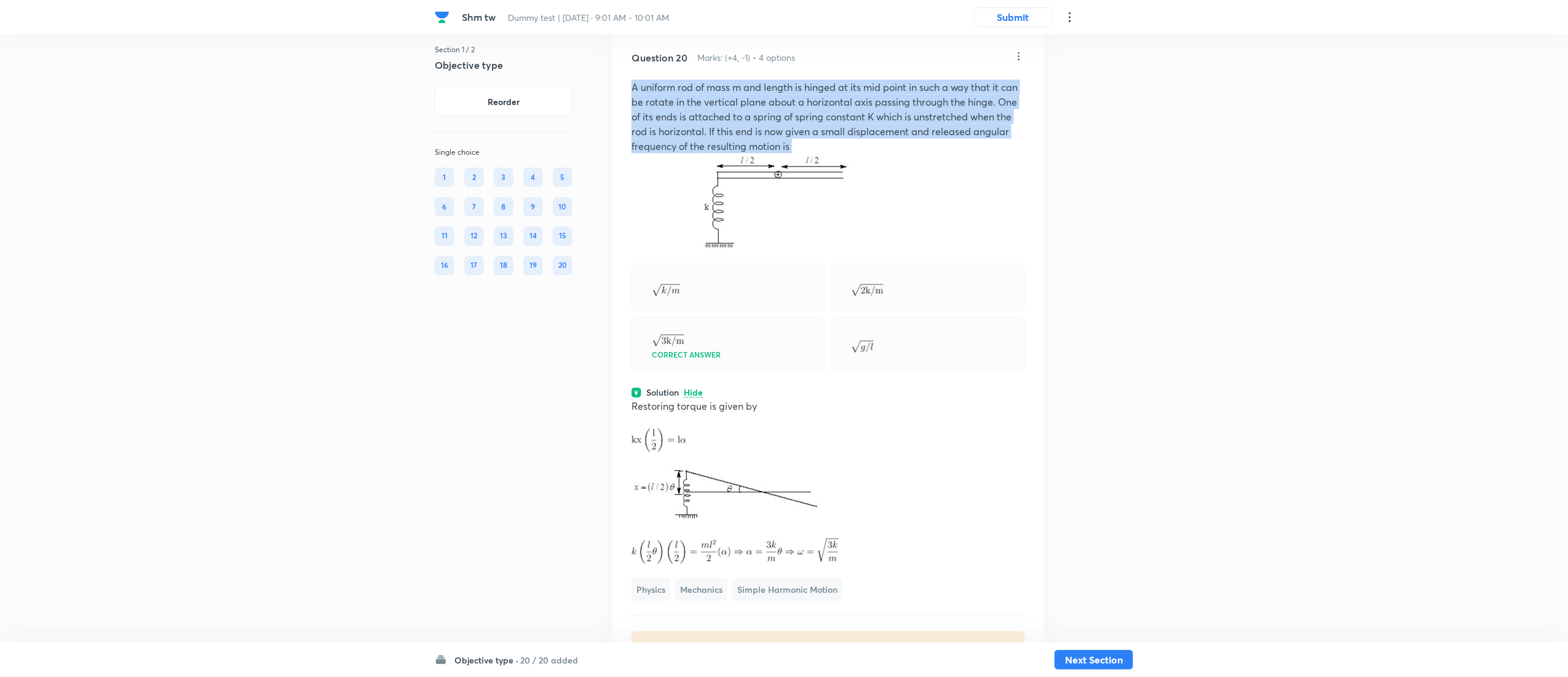
click at [834, 154] on p "A uniform rod of mass m and length is hinged at its mid point in such a way tha…" at bounding box center [828, 117] width 394 height 74
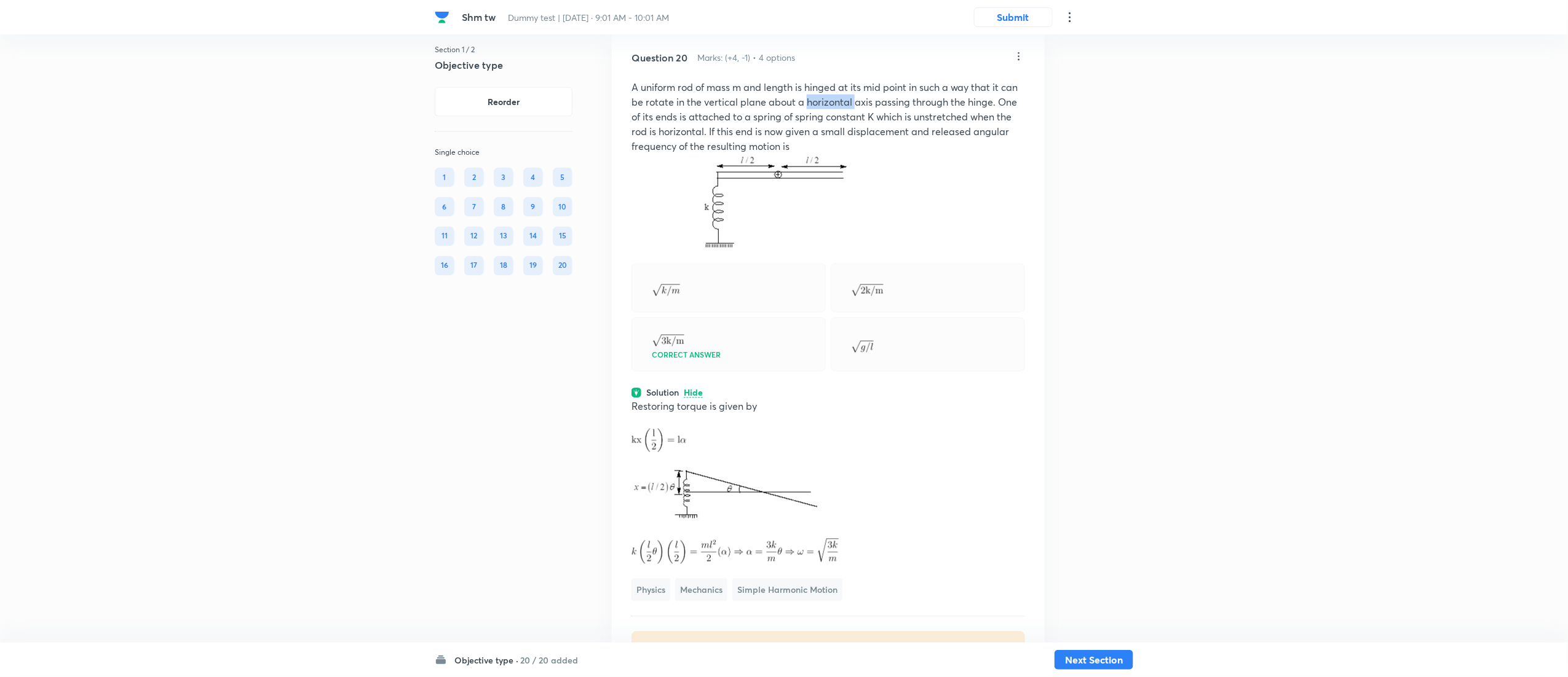
click at [834, 154] on p "A uniform rod of mass m and length is hinged at its mid point in such a way tha…" at bounding box center [828, 117] width 394 height 74
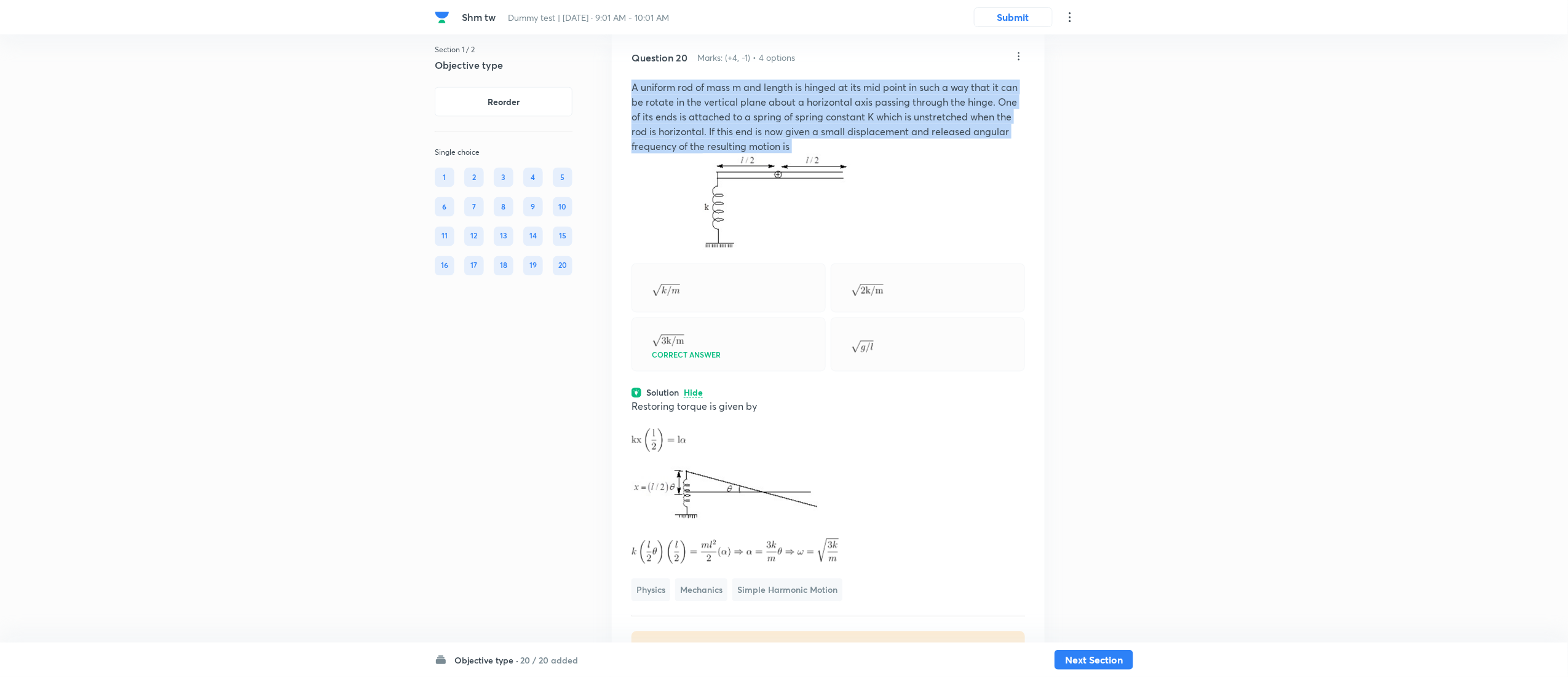
click at [834, 154] on p "A uniform rod of mass m and length is hinged at its mid point in such a way tha…" at bounding box center [828, 117] width 394 height 74
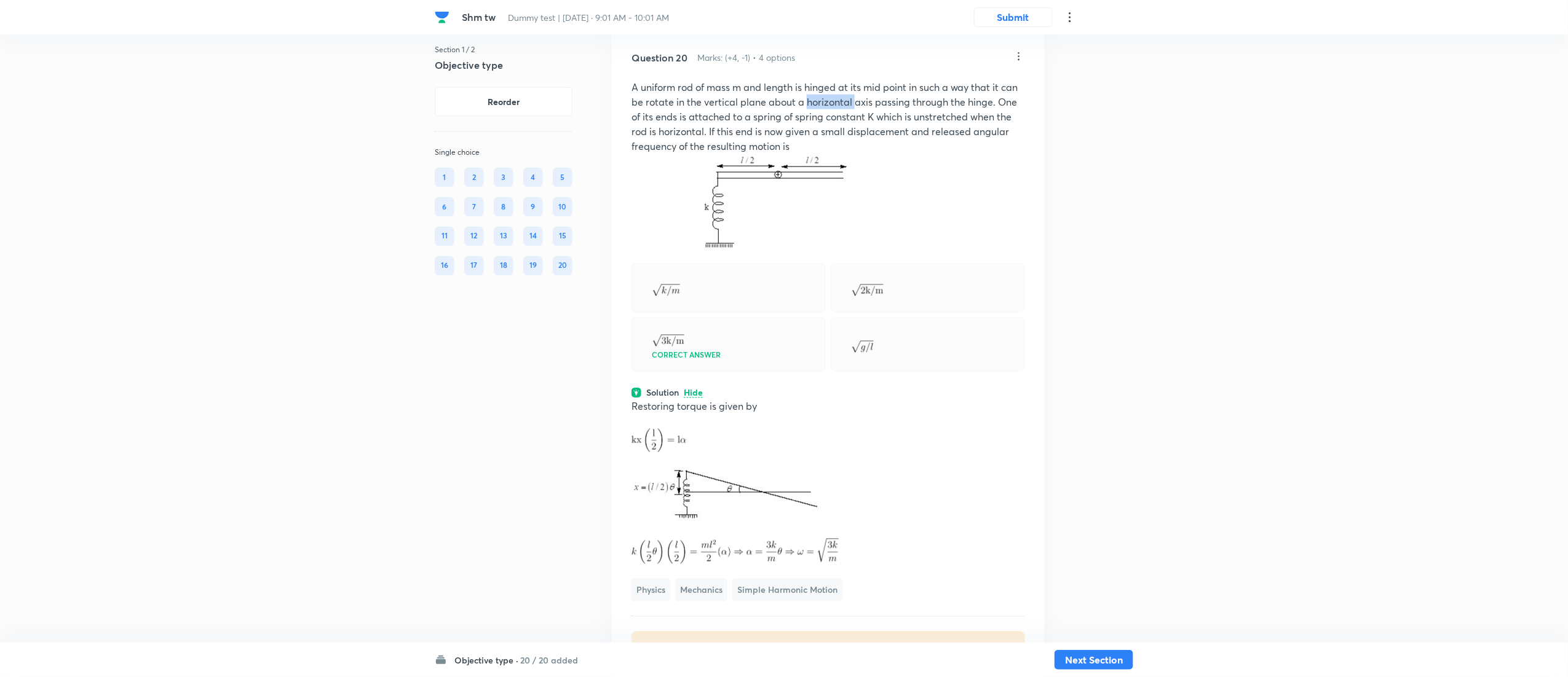
click at [834, 154] on p "A uniform rod of mass m and length is hinged at its mid point in such a way tha…" at bounding box center [828, 117] width 394 height 74
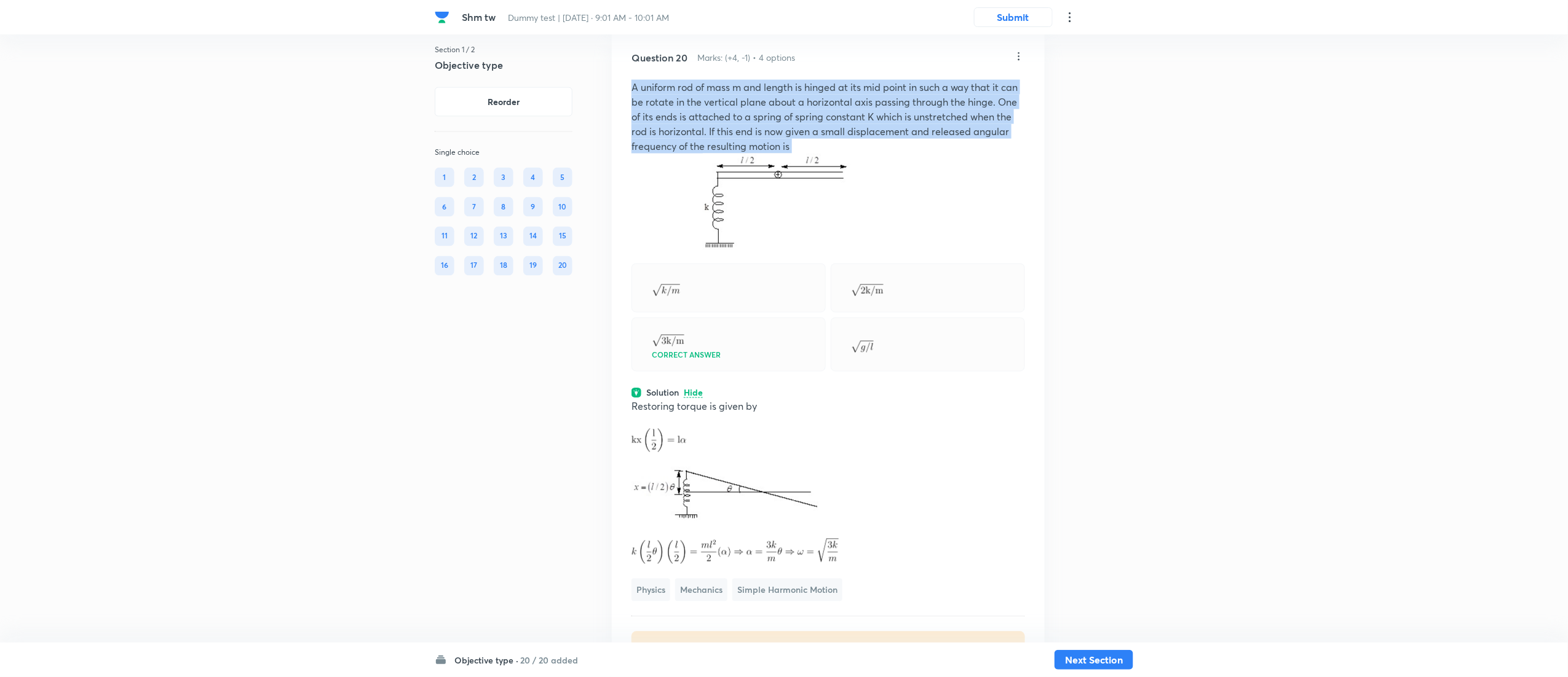
click at [834, 154] on p "A uniform rod of mass m and length is hinged at its mid point in such a way tha…" at bounding box center [828, 117] width 394 height 74
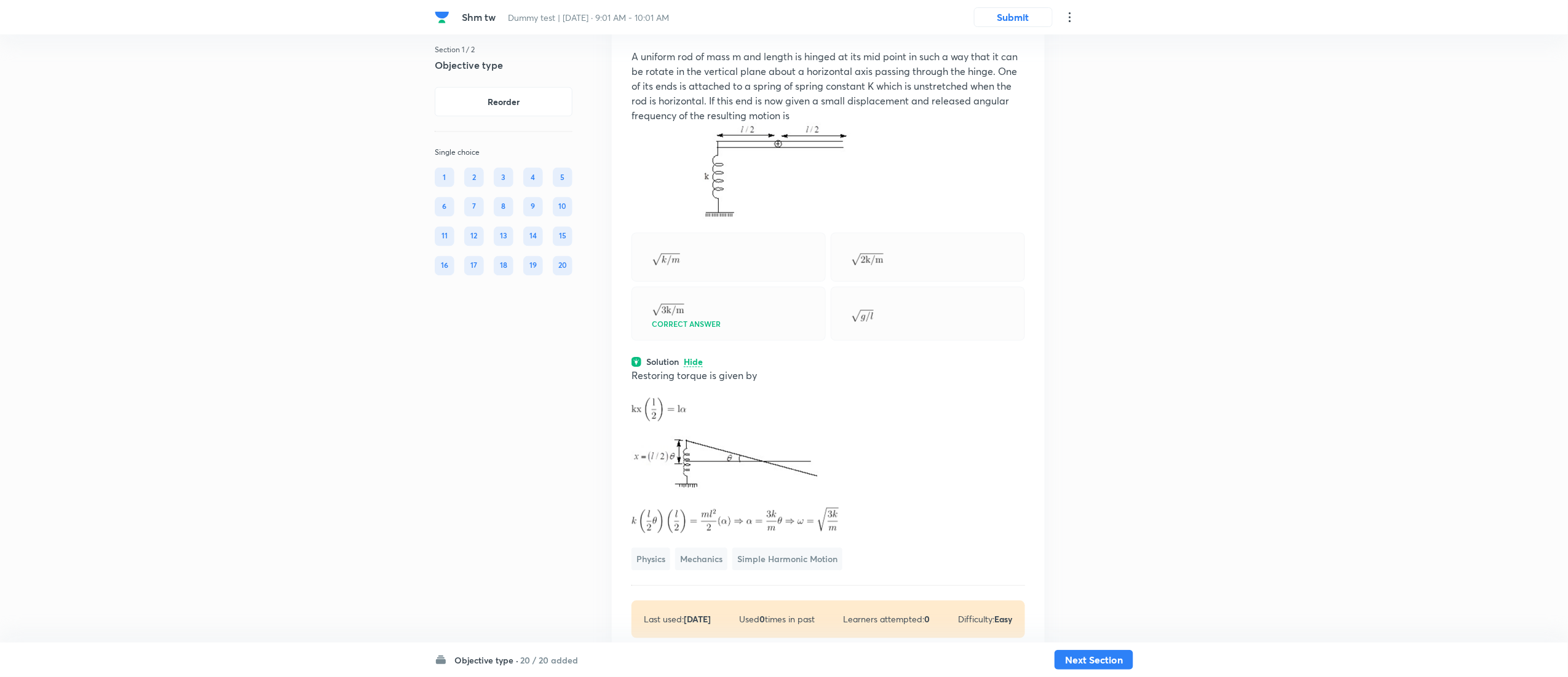
scroll to position [8036, 0]
click at [832, 125] on p "A uniform rod of mass m and length is hinged at its mid point in such a way tha…" at bounding box center [828, 89] width 394 height 74
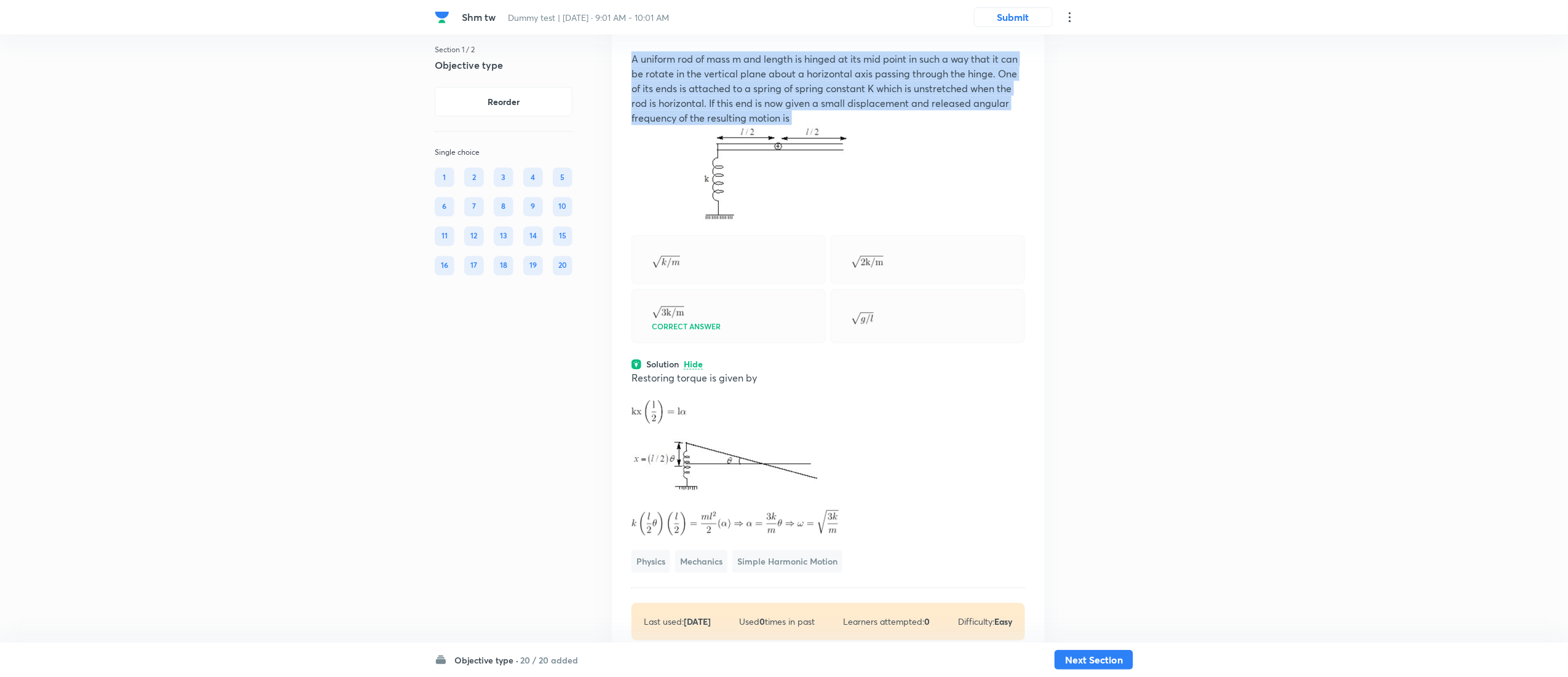
click at [832, 125] on p "A uniform rod of mass m and length is hinged at its mid point in such a way tha…" at bounding box center [828, 89] width 394 height 74
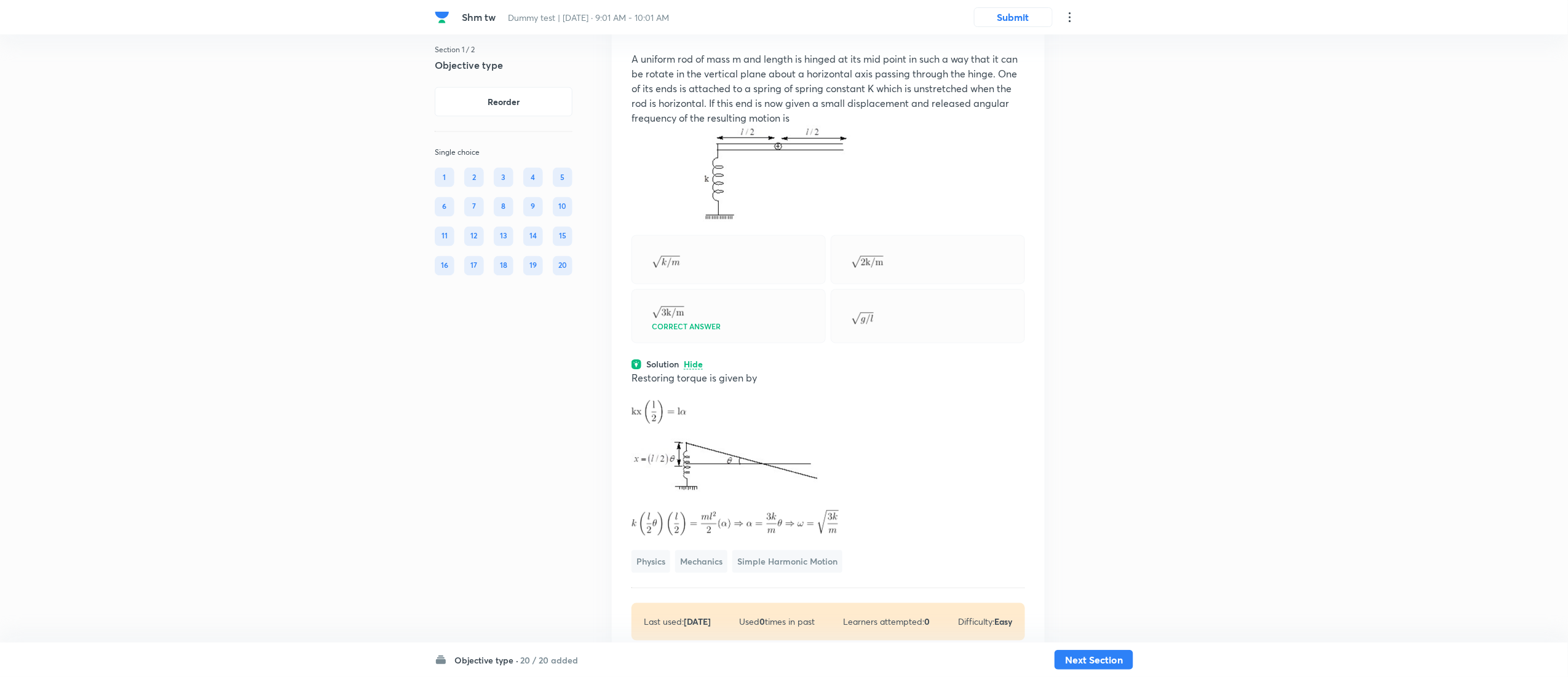
click at [832, 125] on p "A uniform rod of mass m and length is hinged at its mid point in such a way tha…" at bounding box center [828, 89] width 394 height 74
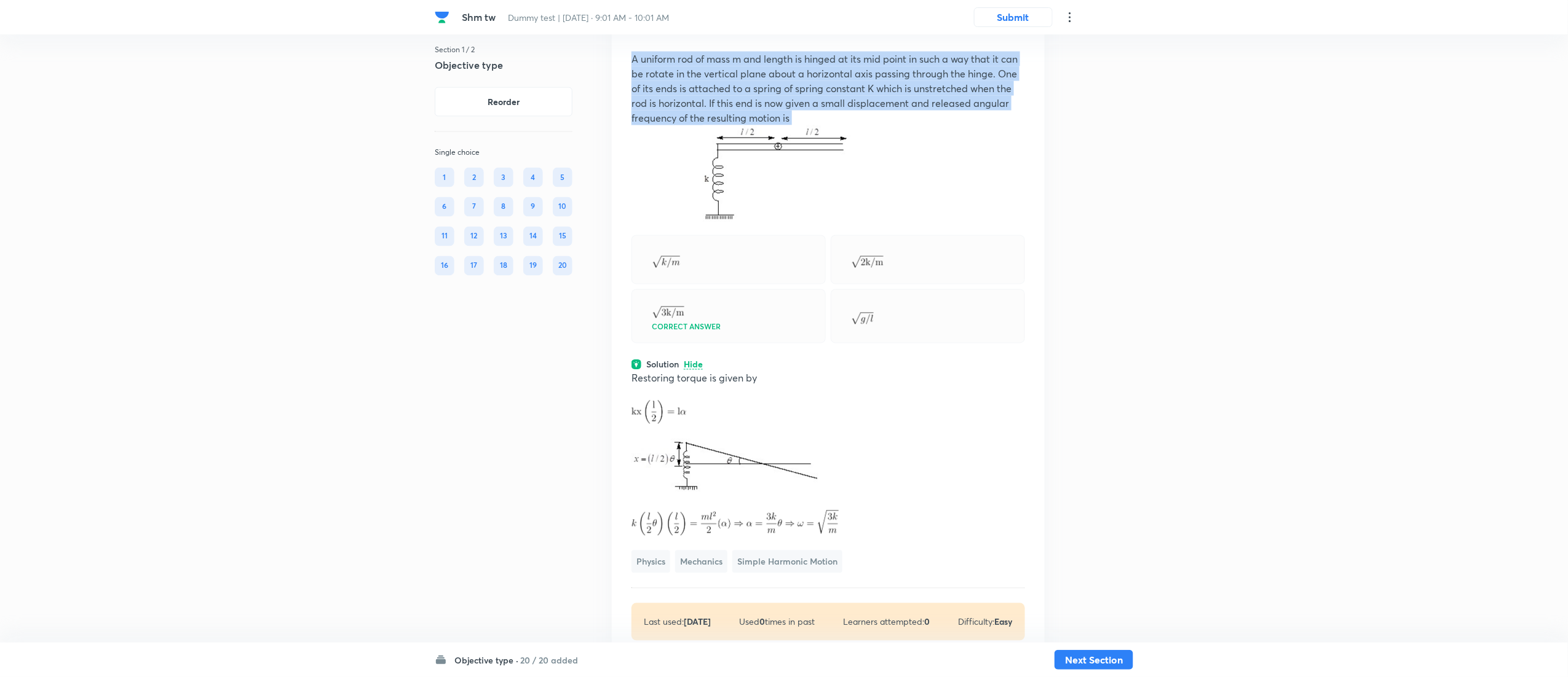
click at [832, 125] on p "A uniform rod of mass m and length is hinged at its mid point in such a way tha…" at bounding box center [828, 89] width 394 height 74
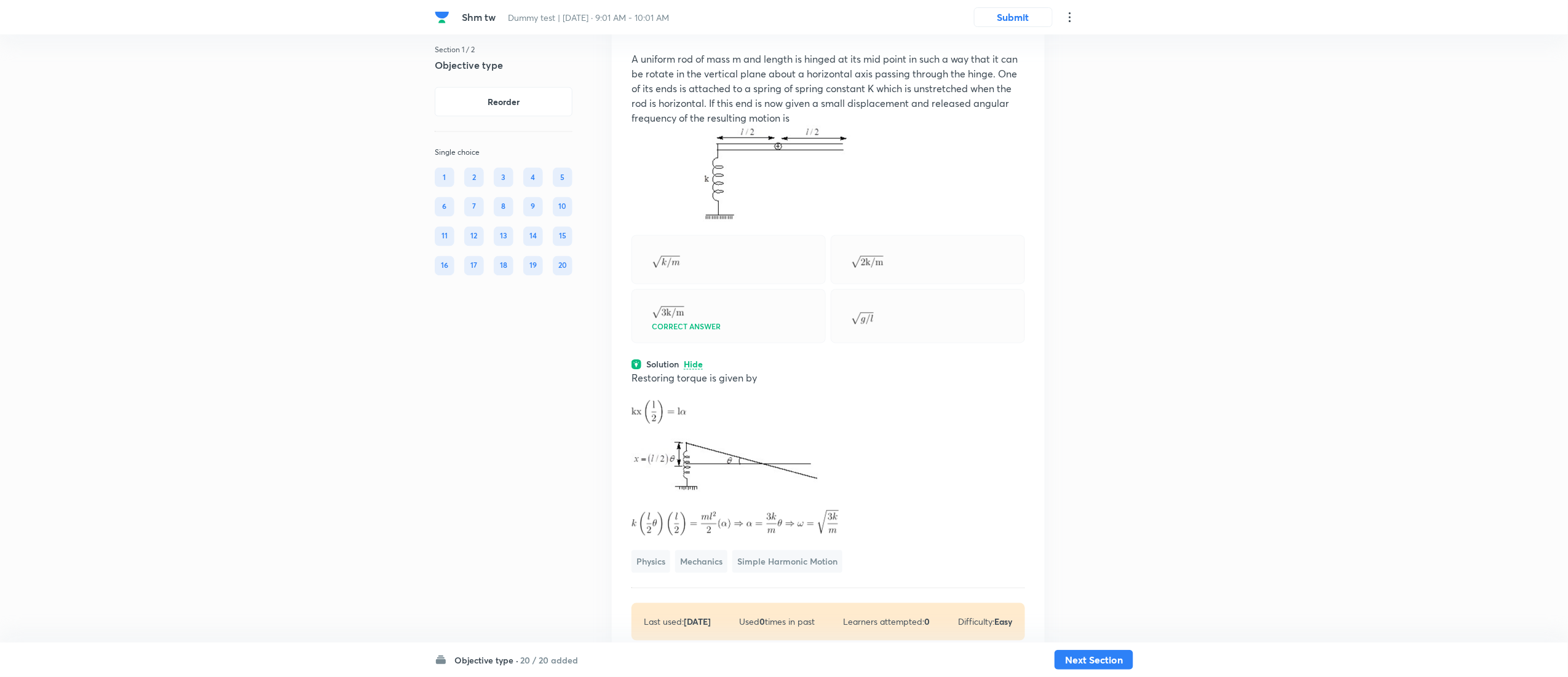
click at [832, 125] on p "A uniform rod of mass m and length is hinged at its mid point in such a way tha…" at bounding box center [828, 89] width 394 height 74
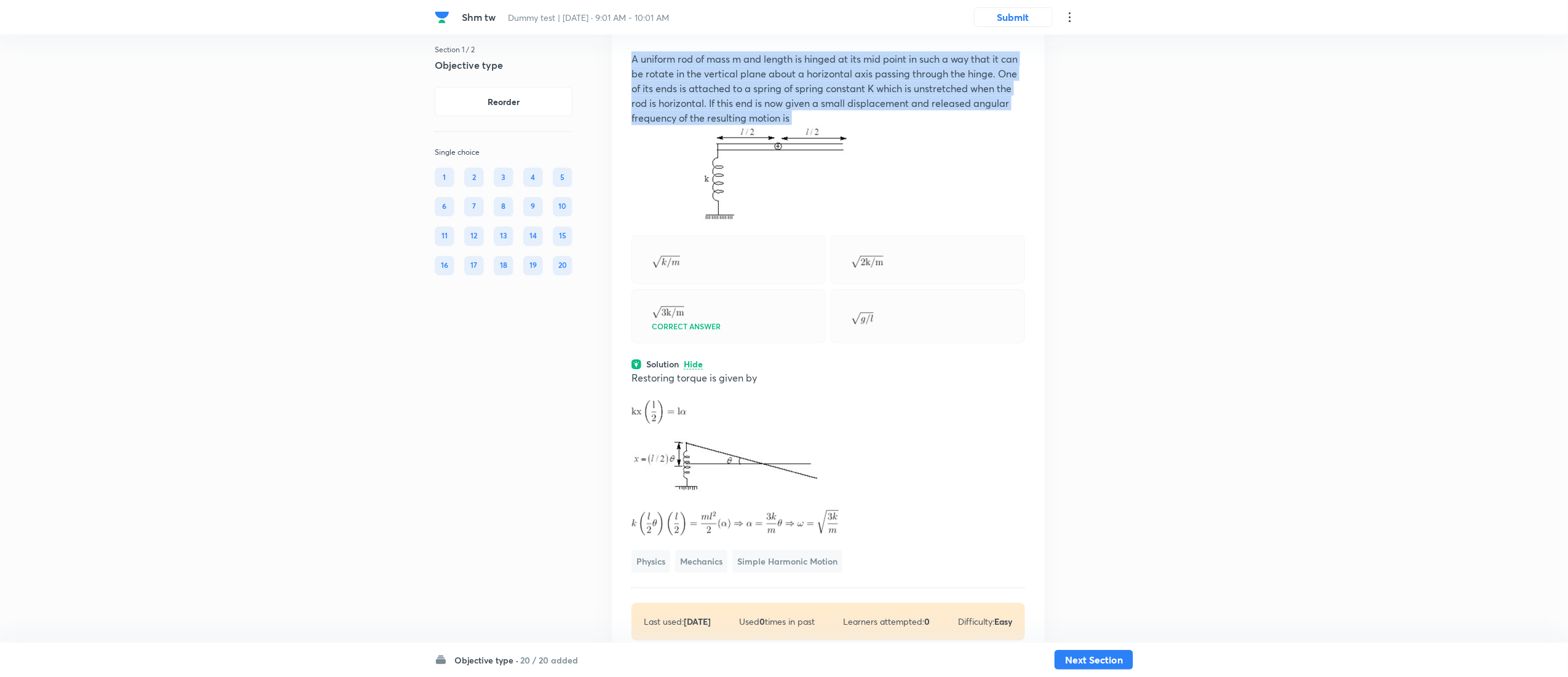
click at [832, 125] on p "A uniform rod of mass m and length is hinged at its mid point in such a way tha…" at bounding box center [828, 89] width 394 height 74
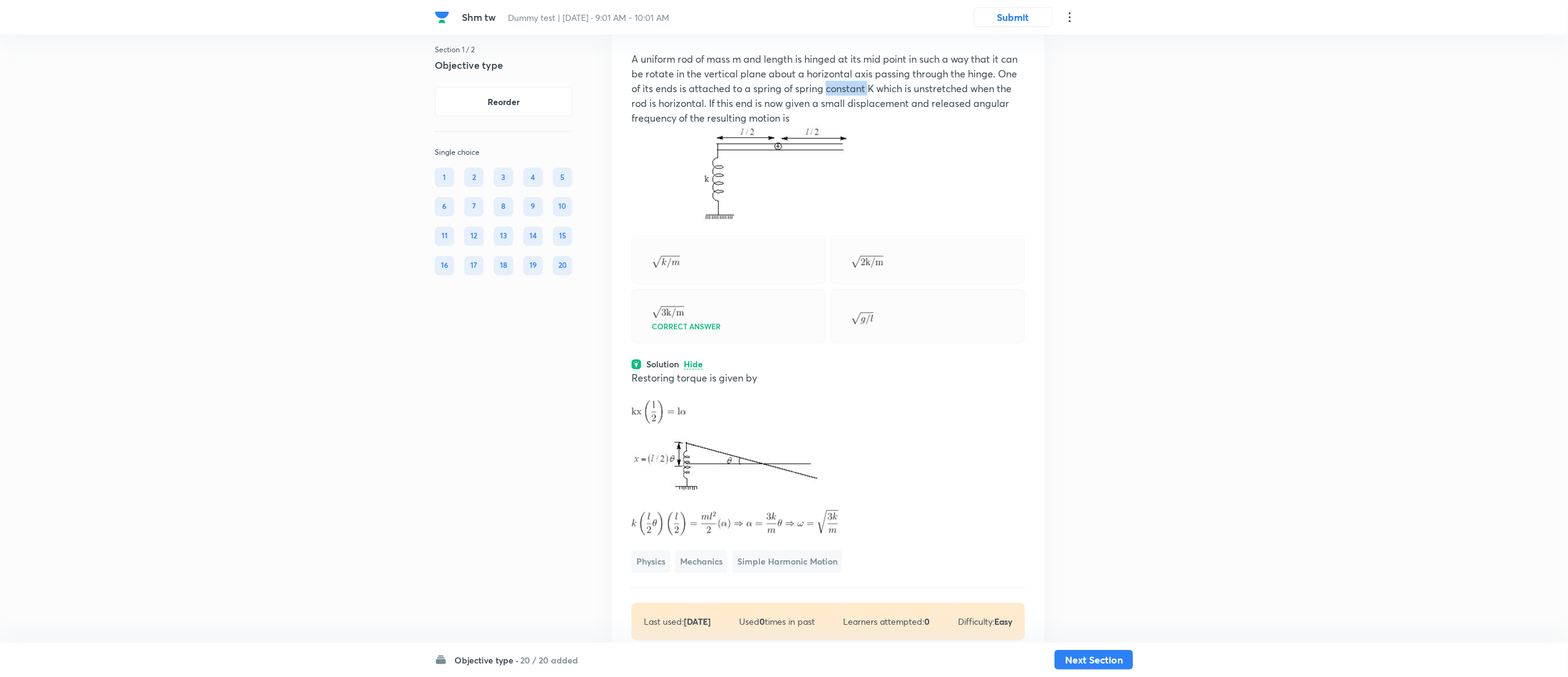
click at [832, 125] on p "A uniform rod of mass m and length is hinged at its mid point in such a way tha…" at bounding box center [828, 89] width 394 height 74
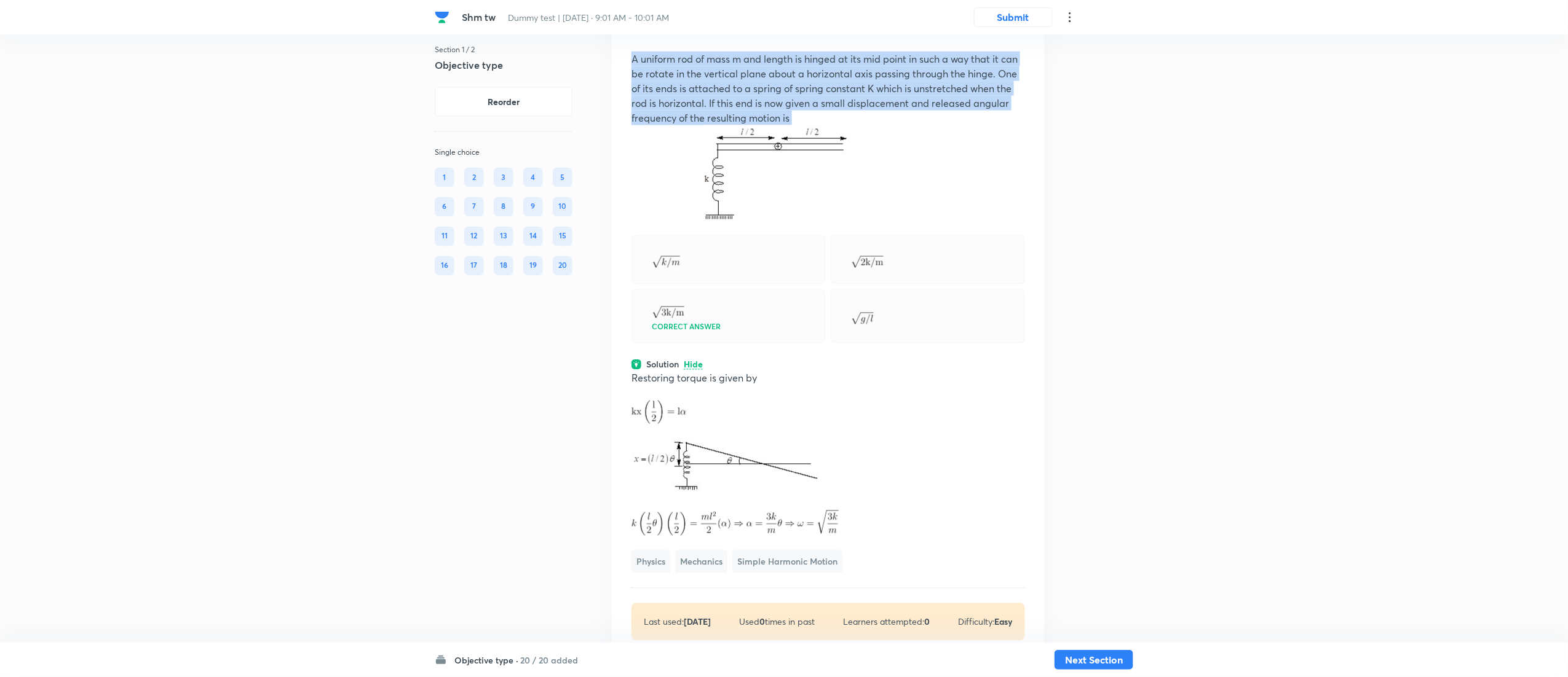
click at [832, 125] on p "A uniform rod of mass m and length is hinged at its mid point in such a way tha…" at bounding box center [828, 89] width 394 height 74
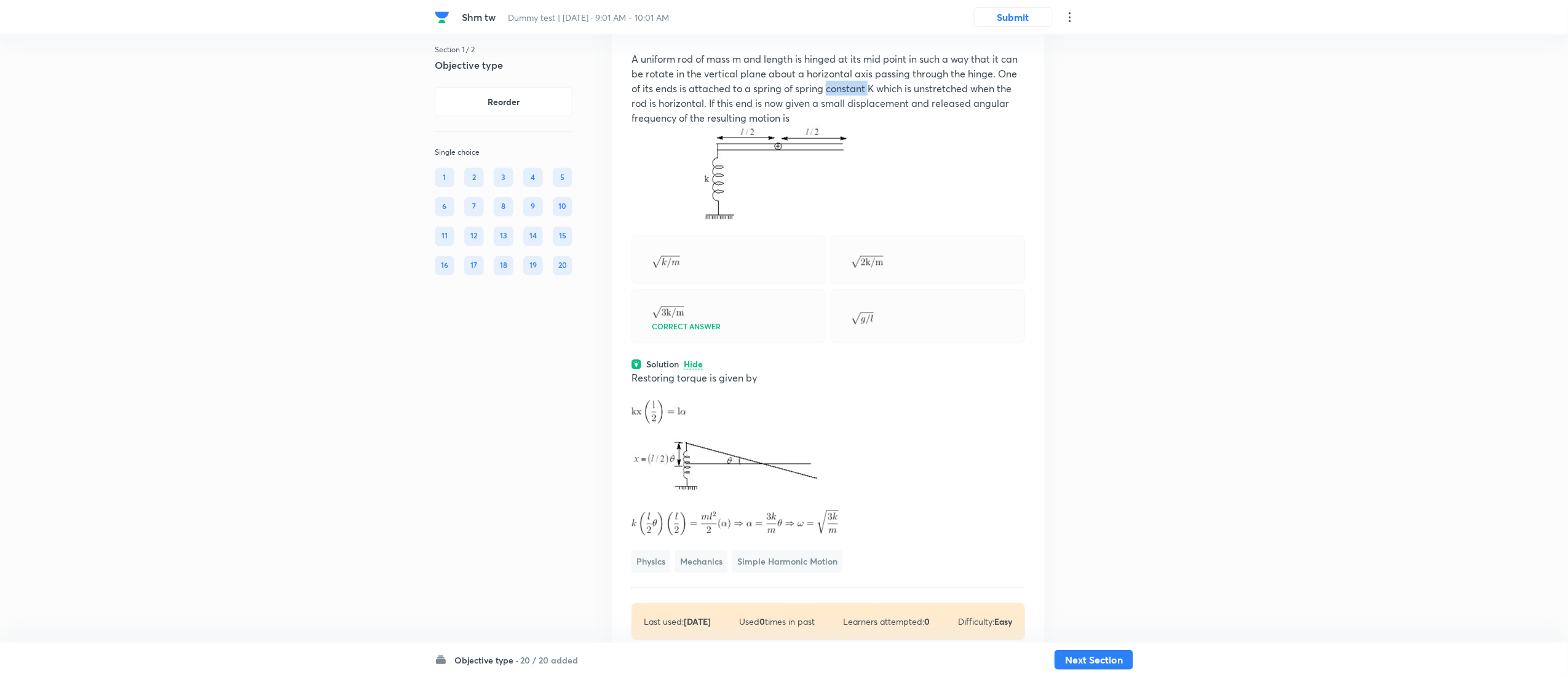
click at [832, 125] on p "A uniform rod of mass m and length is hinged at its mid point in such a way tha…" at bounding box center [828, 89] width 394 height 74
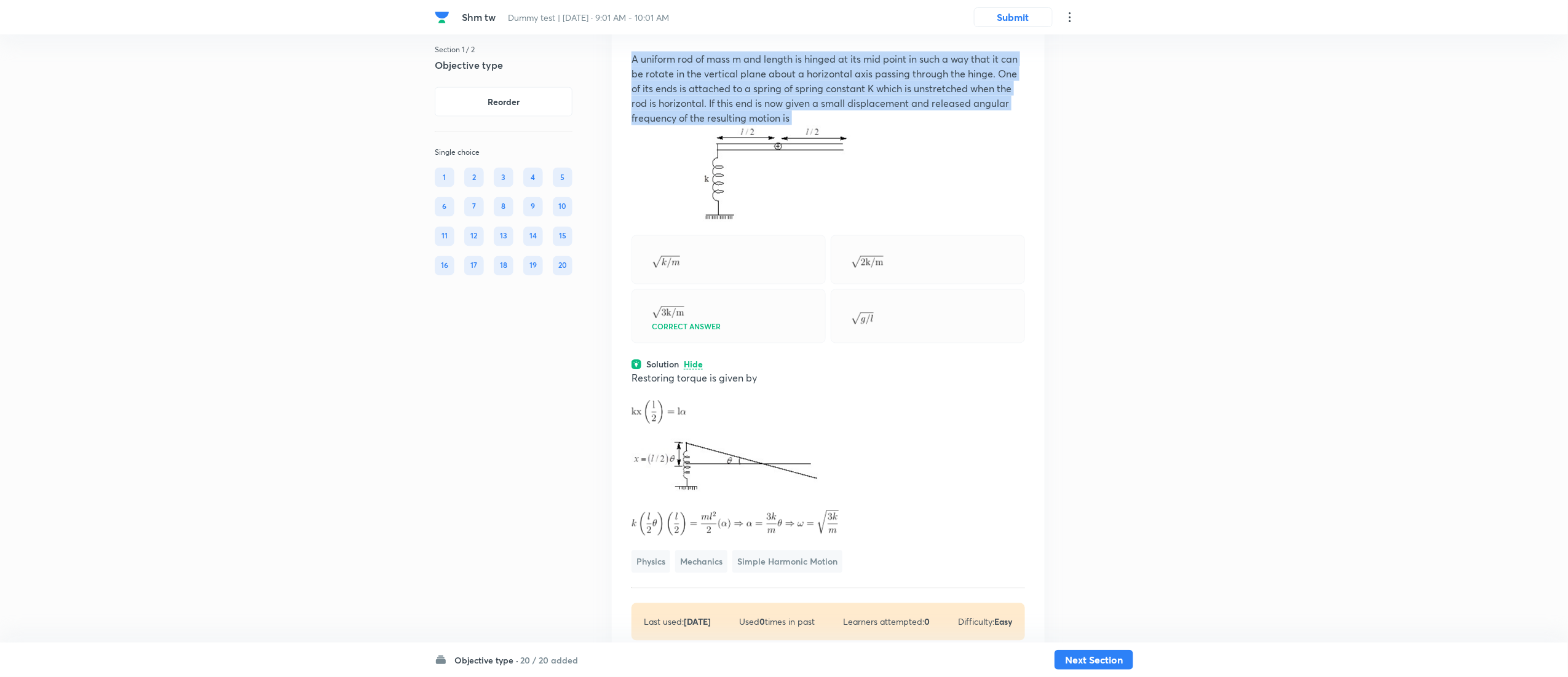
click at [832, 125] on p "A uniform rod of mass m and length is hinged at its mid point in such a way tha…" at bounding box center [828, 89] width 394 height 74
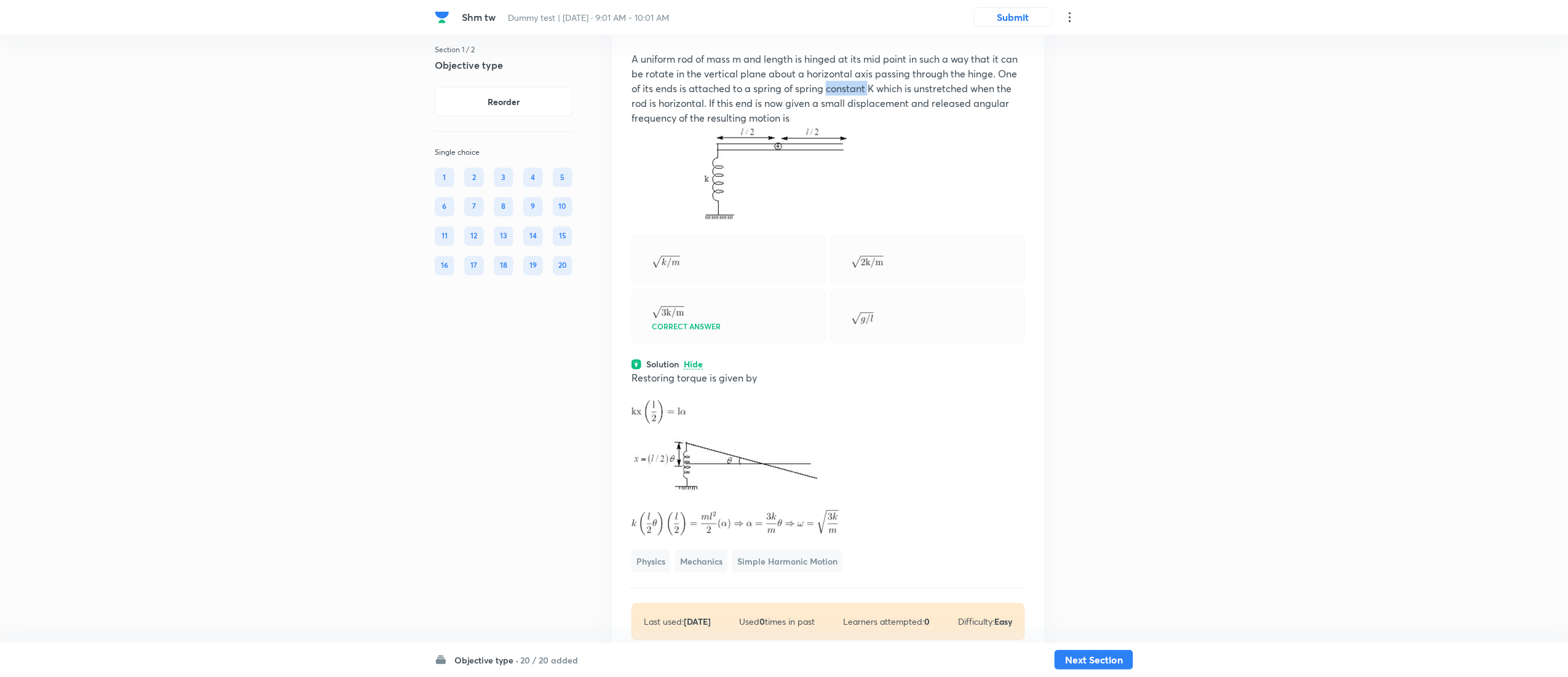
click at [832, 125] on p "A uniform rod of mass m and length is hinged at its mid point in such a way tha…" at bounding box center [828, 89] width 394 height 74
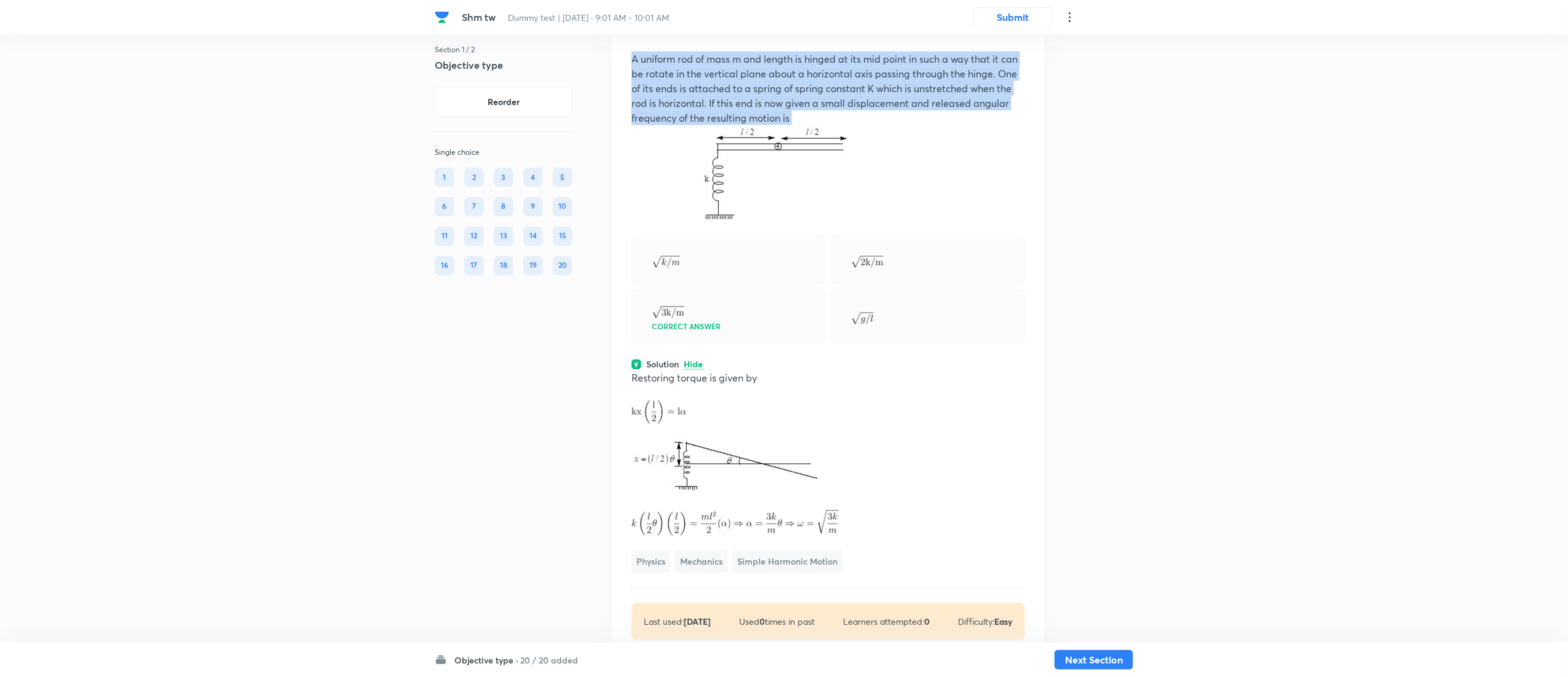
click at [832, 125] on p "A uniform rod of mass m and length is hinged at its mid point in such a way tha…" at bounding box center [828, 89] width 394 height 74
click at [557, 232] on div "15" at bounding box center [563, 236] width 19 height 19
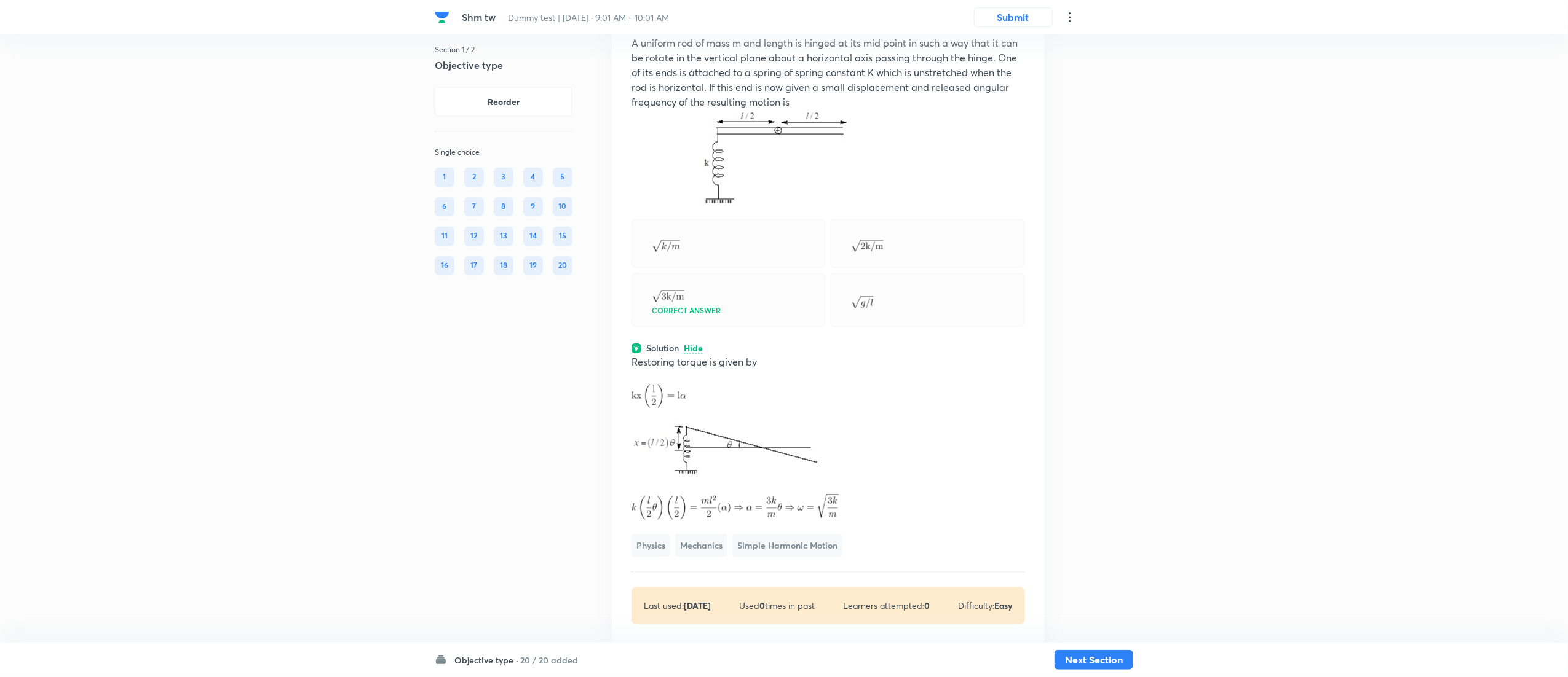
scroll to position [8004, 0]
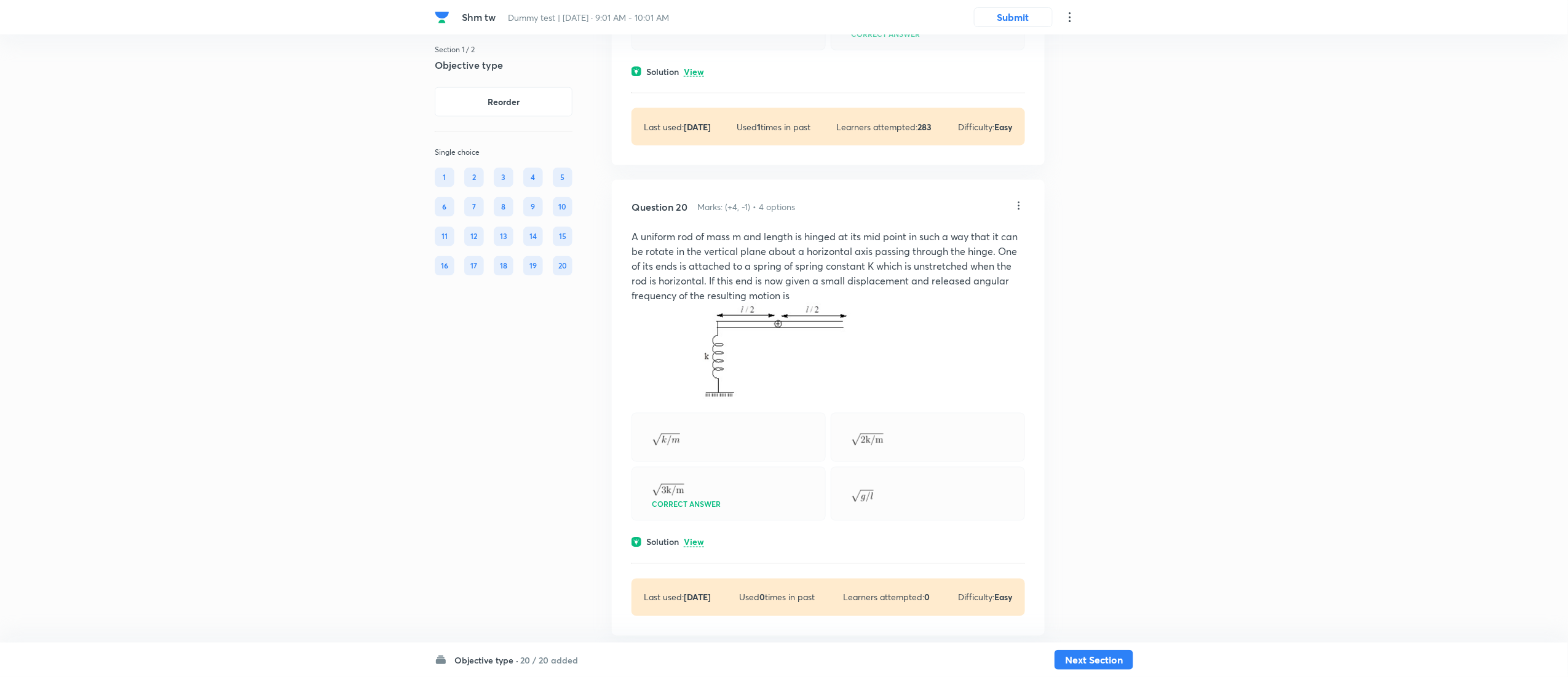
scroll to position [7860, 0]
click at [698, 75] on p "View" at bounding box center [694, 70] width 20 height 9
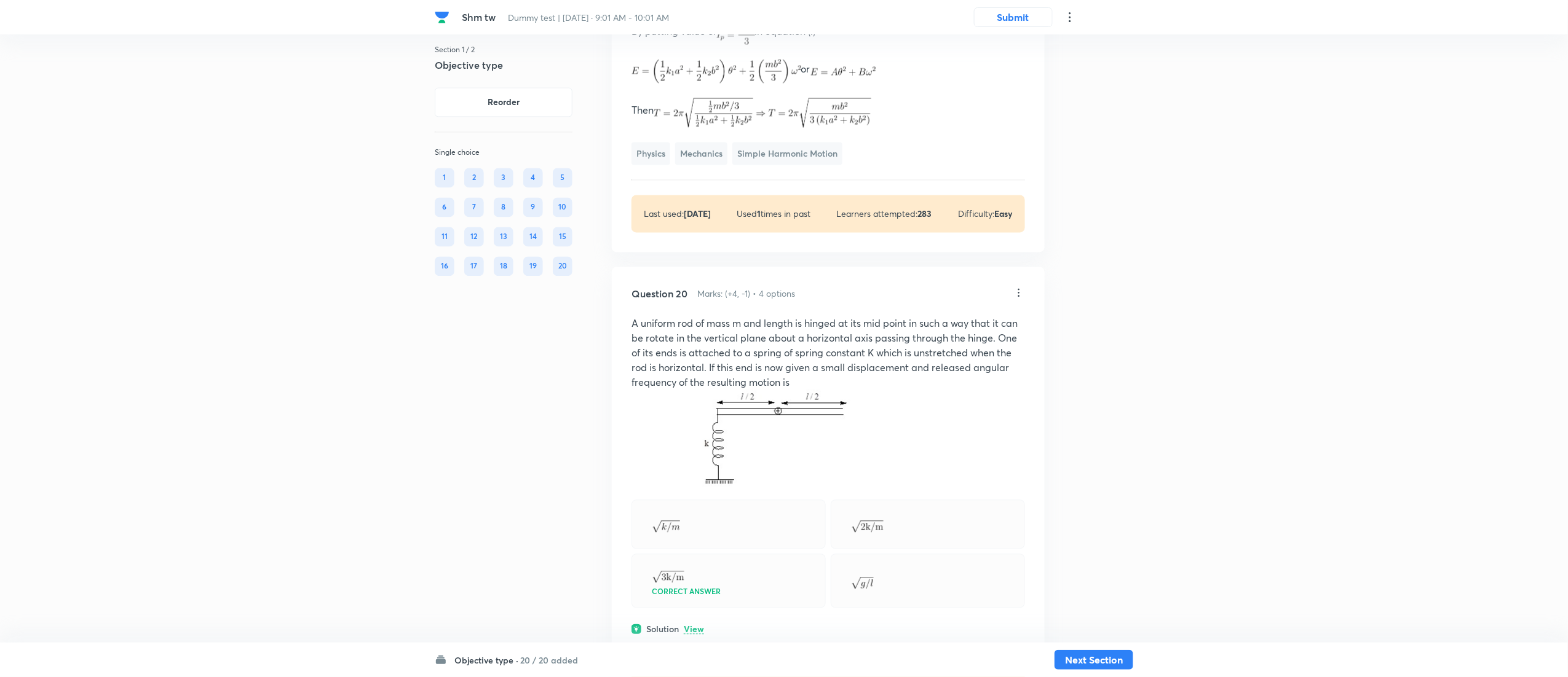
scroll to position [8390, 0]
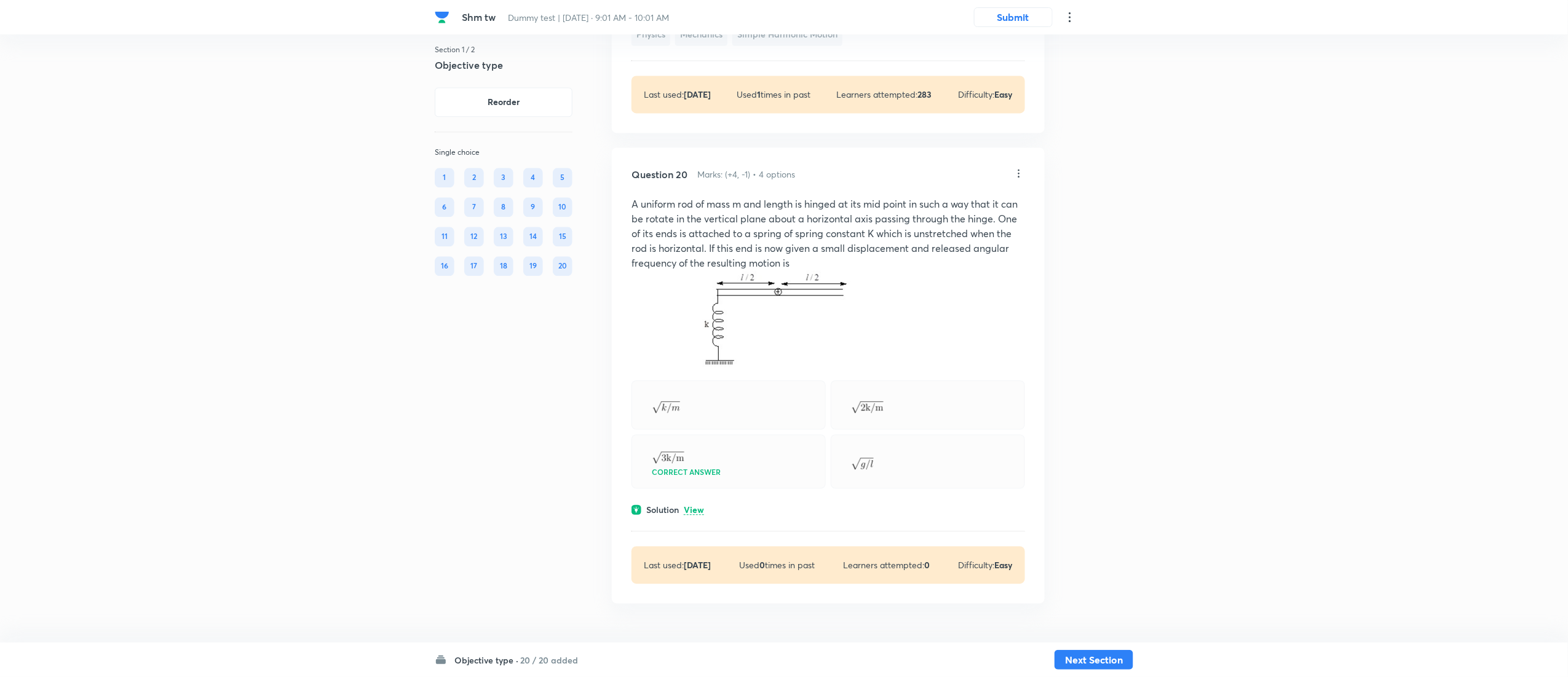
click at [696, 489] on div "Correct answer" at bounding box center [728, 461] width 194 height 54
click at [695, 508] on p "View" at bounding box center [694, 510] width 20 height 9
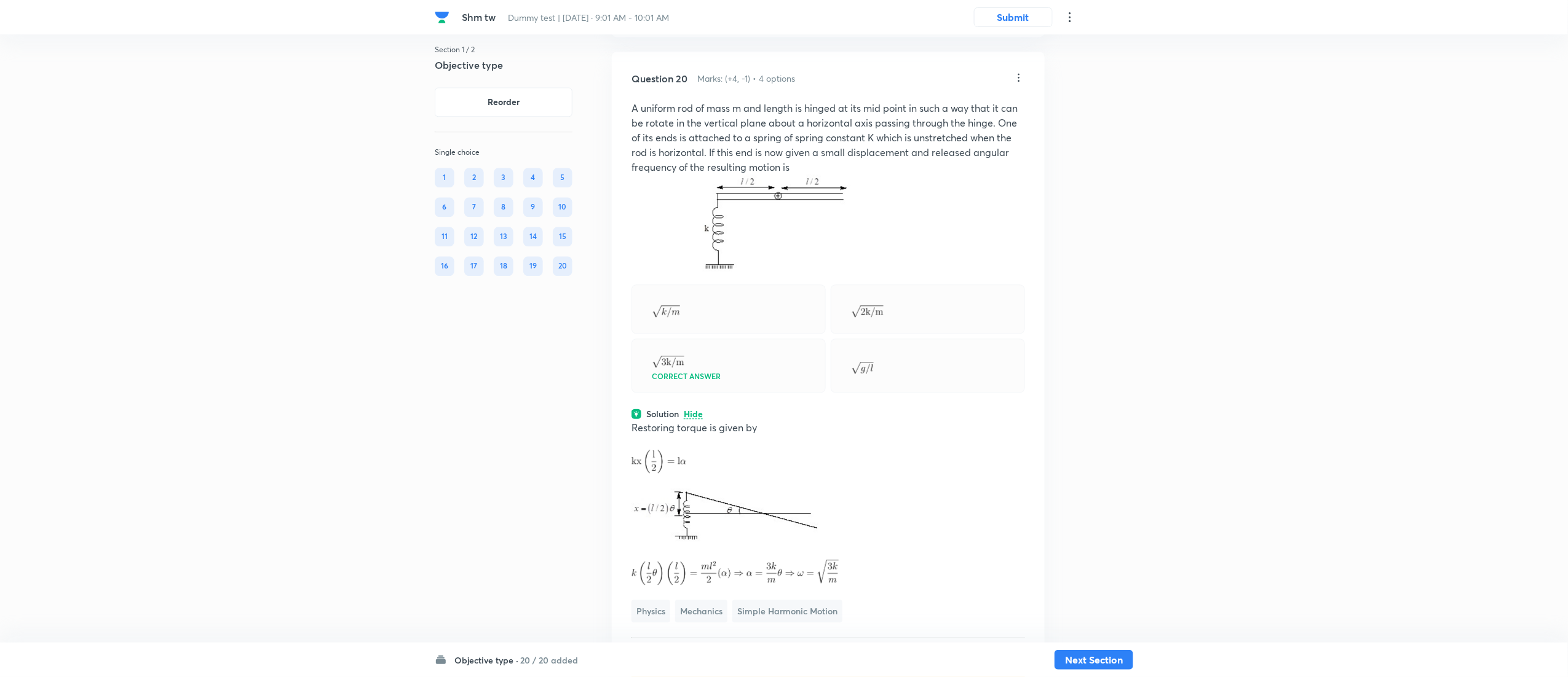
scroll to position [8661, 0]
